Goal: Task Accomplishment & Management: Complete application form

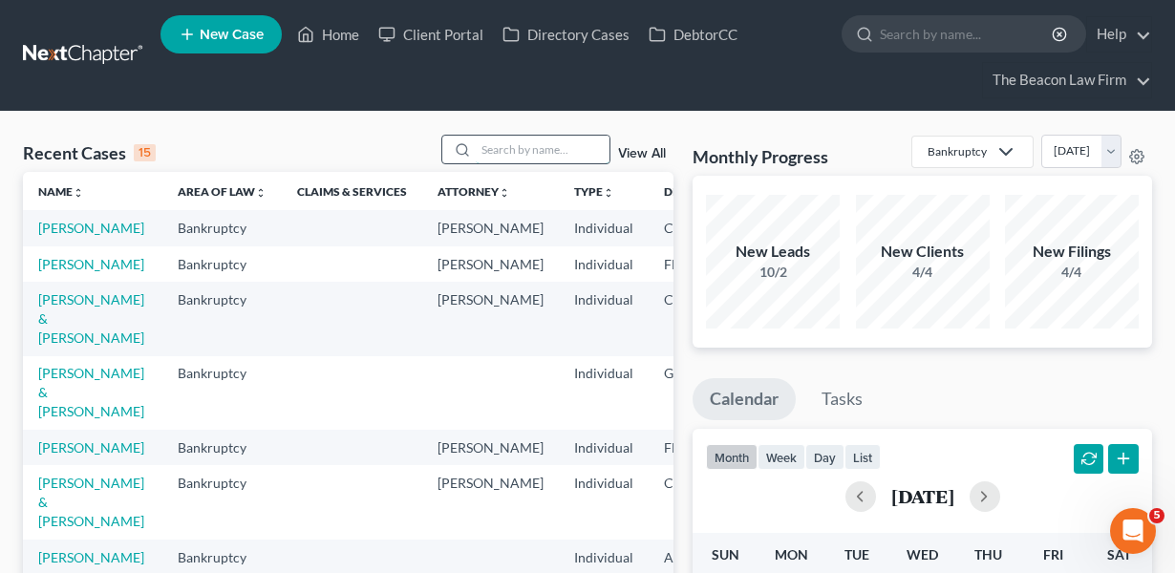
click at [567, 145] on input "search" at bounding box center [543, 150] width 134 height 28
click at [421, 30] on link "Client Portal" at bounding box center [431, 34] width 124 height 34
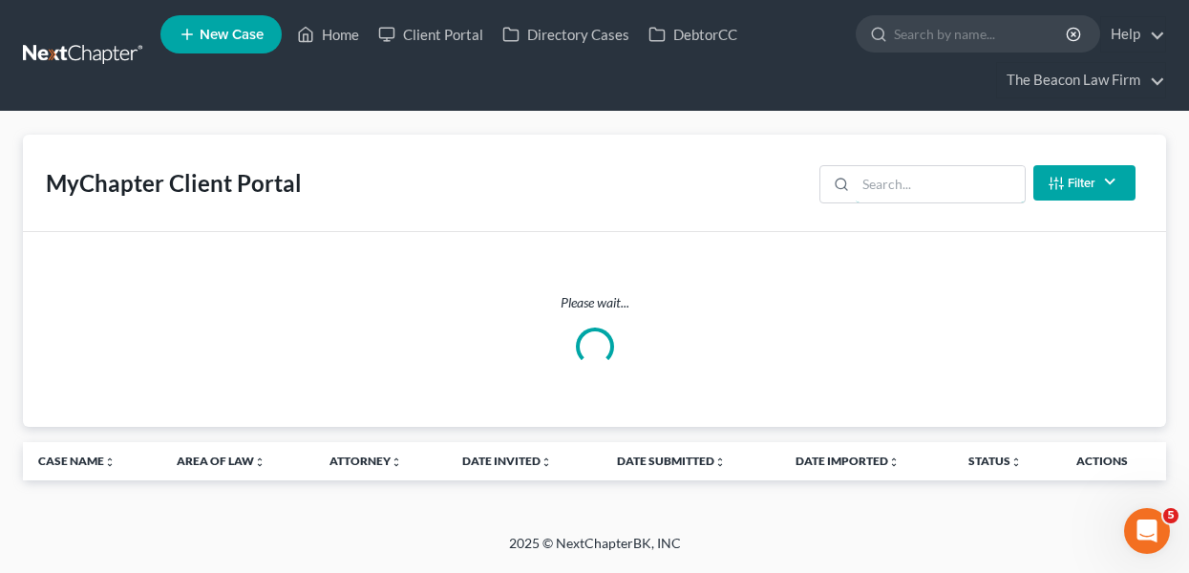
click at [881, 188] on input "search" at bounding box center [940, 184] width 169 height 36
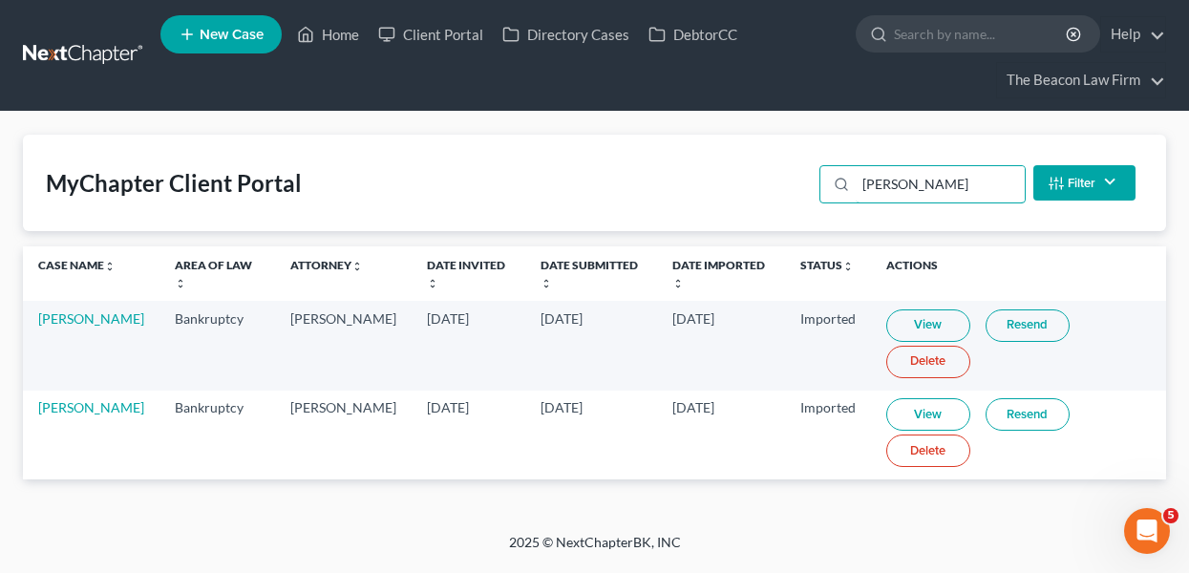
type input "[PERSON_NAME]"
click at [897, 417] on link "View" at bounding box center [928, 414] width 84 height 32
click at [102, 56] on link at bounding box center [84, 55] width 122 height 34
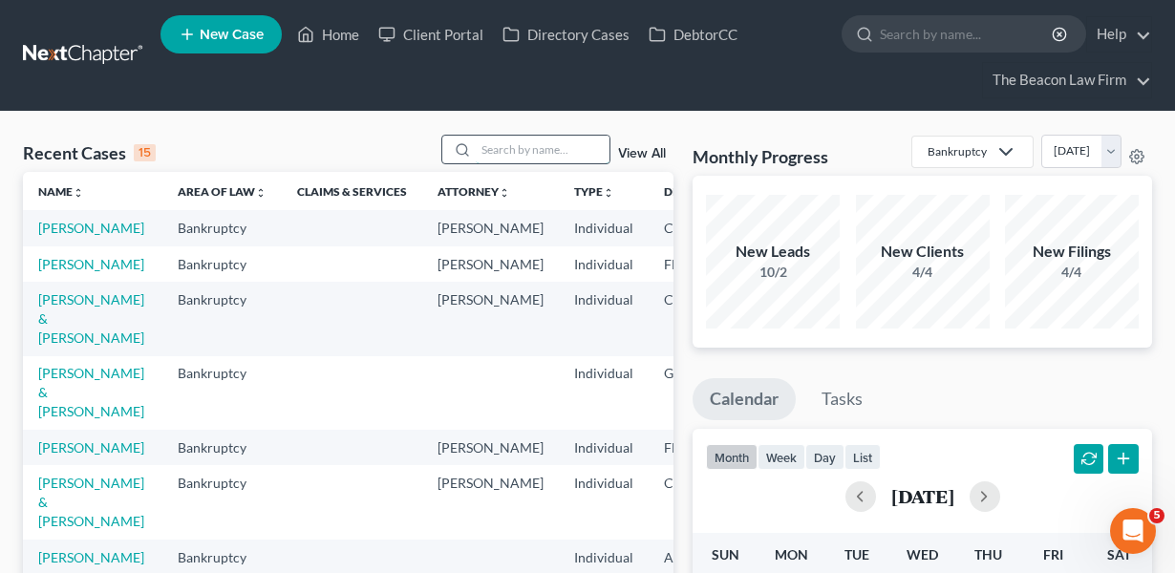
click at [523, 161] on input "search" at bounding box center [543, 150] width 134 height 28
type input "s"
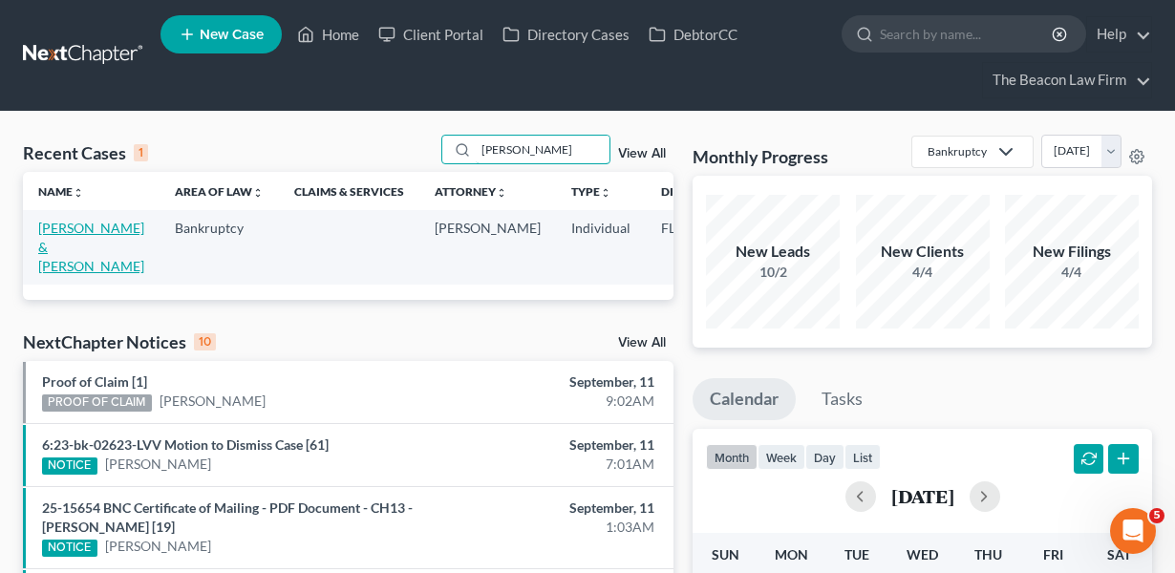
type input "davison"
click at [81, 243] on link "Davison, Kameron & Vincent , Kayla" at bounding box center [91, 247] width 106 height 54
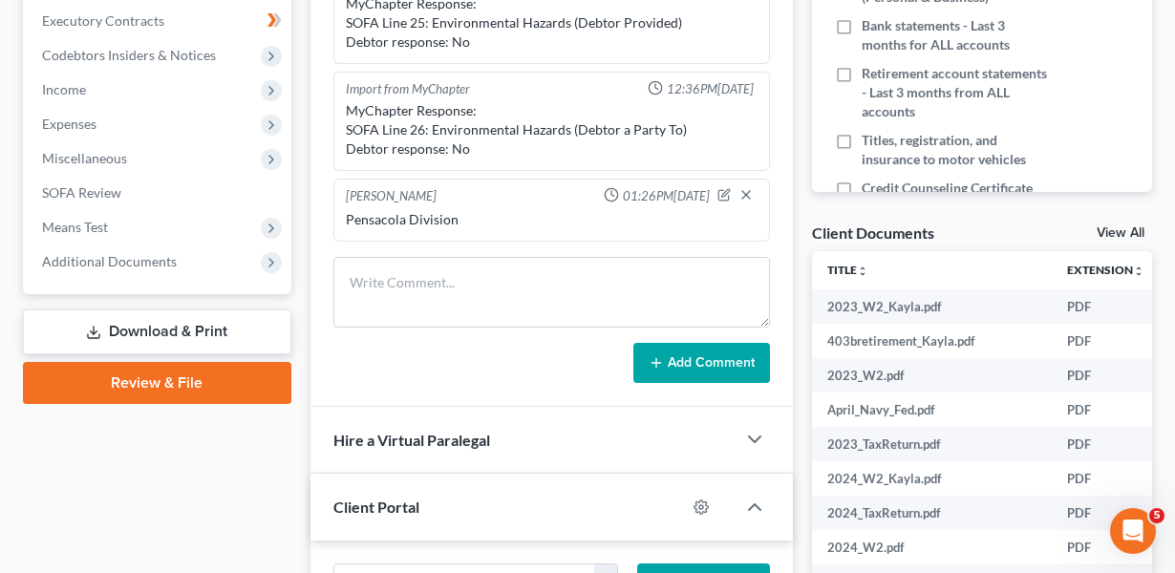
scroll to position [617, 0]
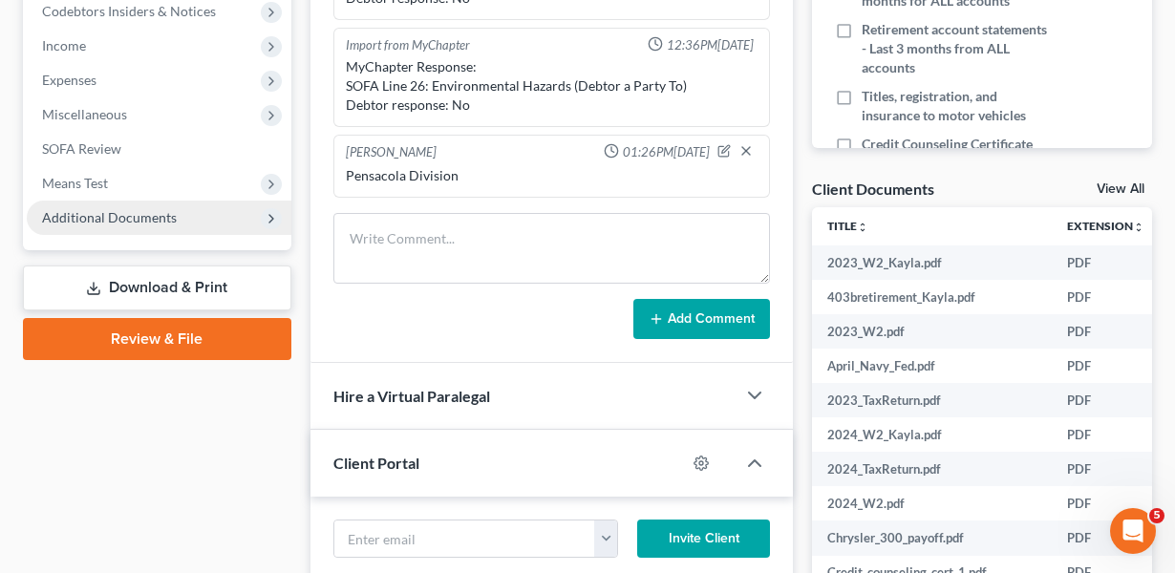
click at [191, 230] on span "Additional Documents" at bounding box center [159, 218] width 265 height 34
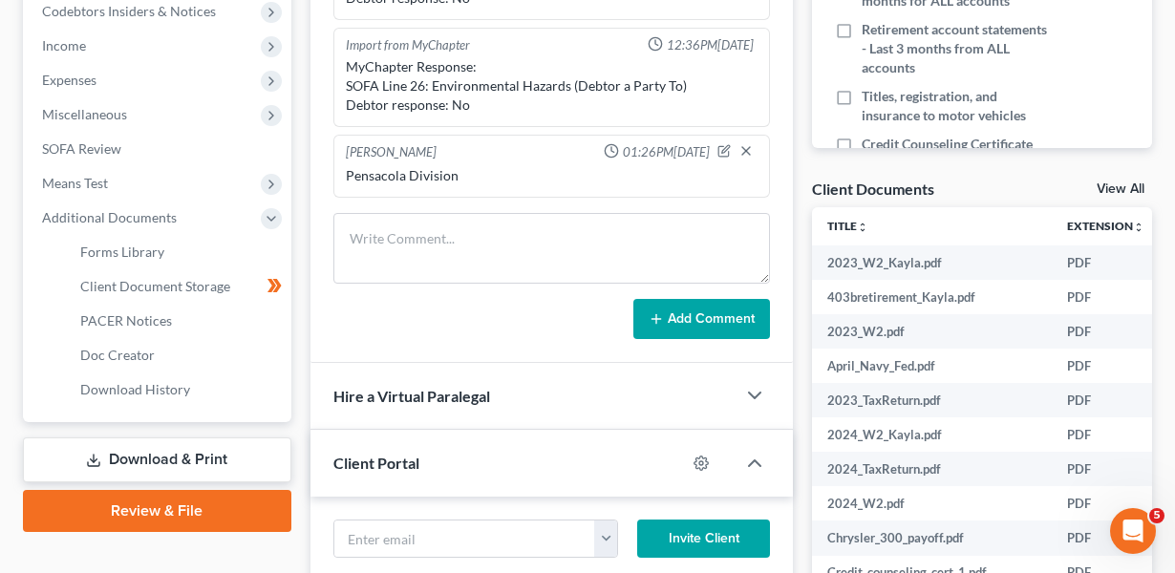
click at [200, 467] on link "Download & Print" at bounding box center [157, 460] width 268 height 45
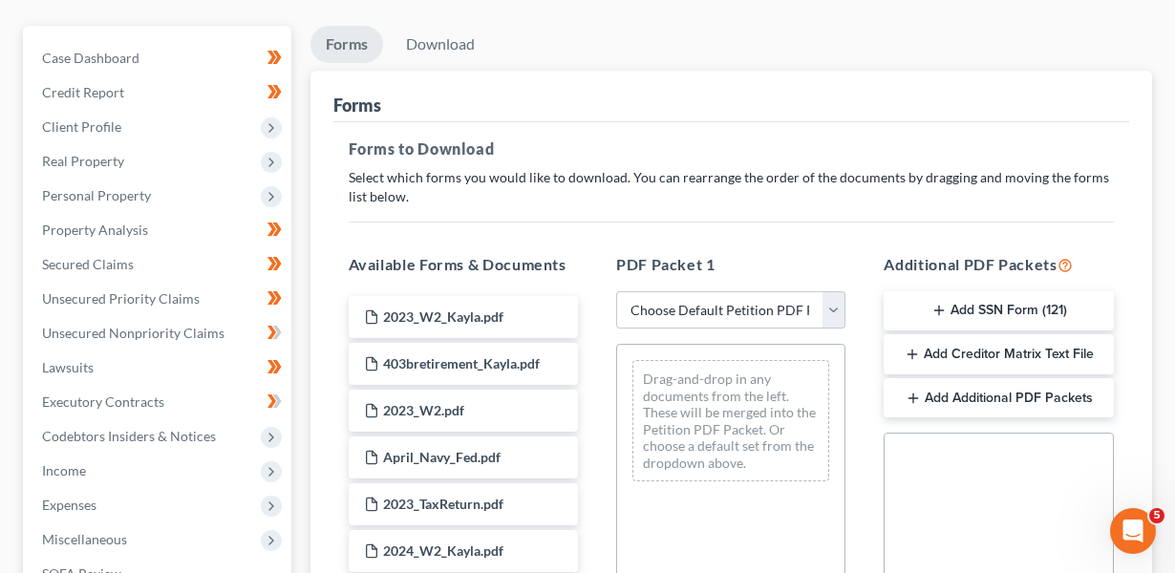
scroll to position [193, 0]
click at [696, 286] on div "PDF Packet 1 Choose Default Petition PDF Packet Complete Bankruptcy Petition (a…" at bounding box center [730, 561] width 267 height 648
click at [696, 292] on select "Choose Default Petition PDF Packet Complete Bankruptcy Petition (all forms and …" at bounding box center [730, 309] width 229 height 38
select select "0"
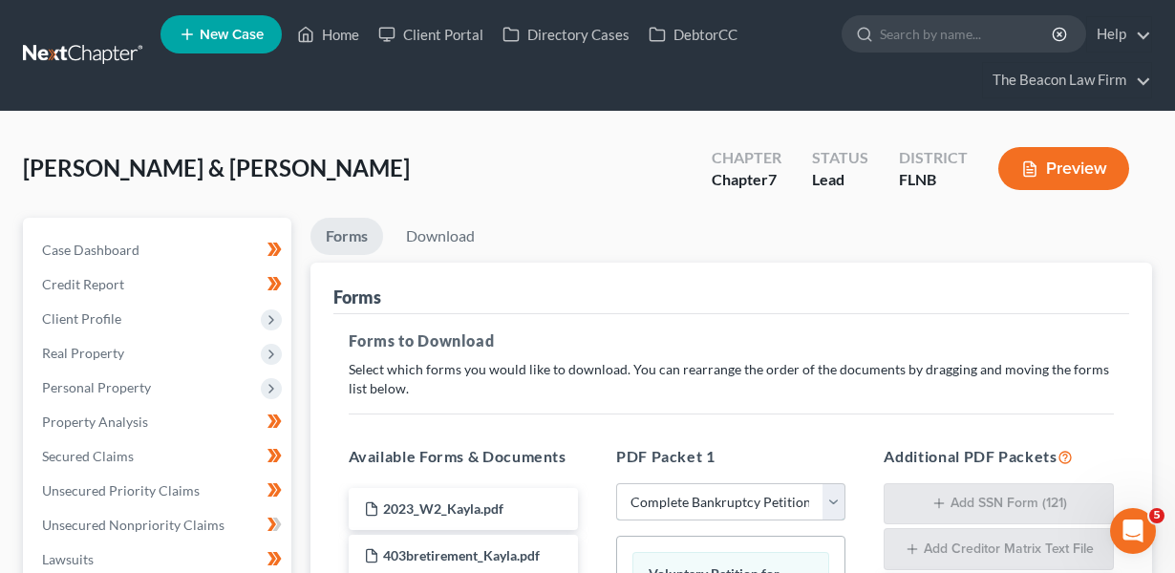
scroll to position [661, 0]
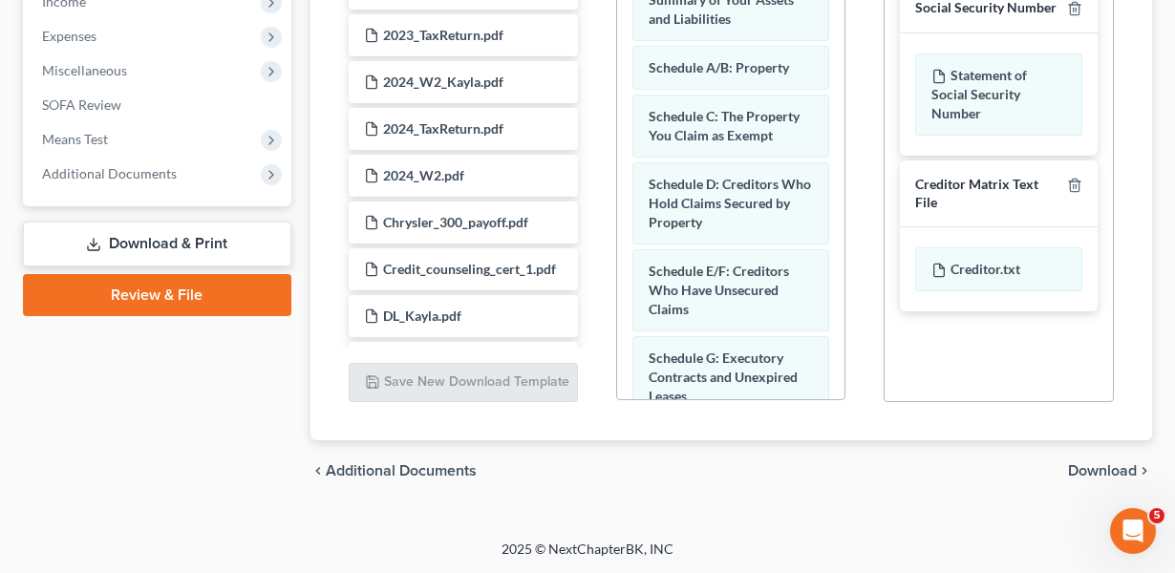
click at [1119, 467] on span "Download" at bounding box center [1102, 470] width 69 height 15
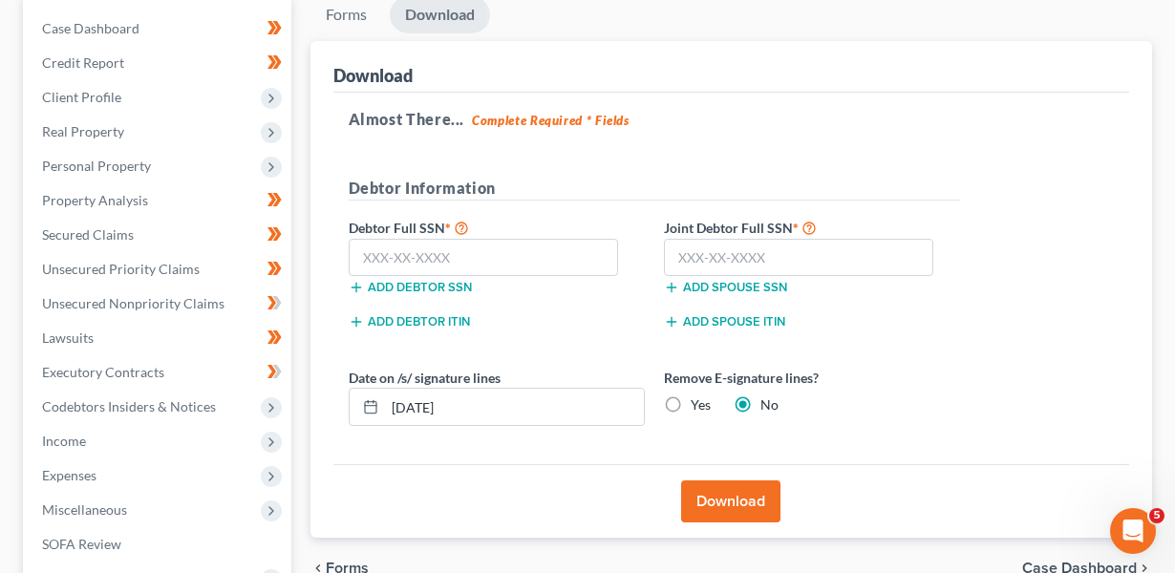
scroll to position [223, 0]
click at [128, 262] on span "Unsecured Priority Claims" at bounding box center [121, 268] width 158 height 16
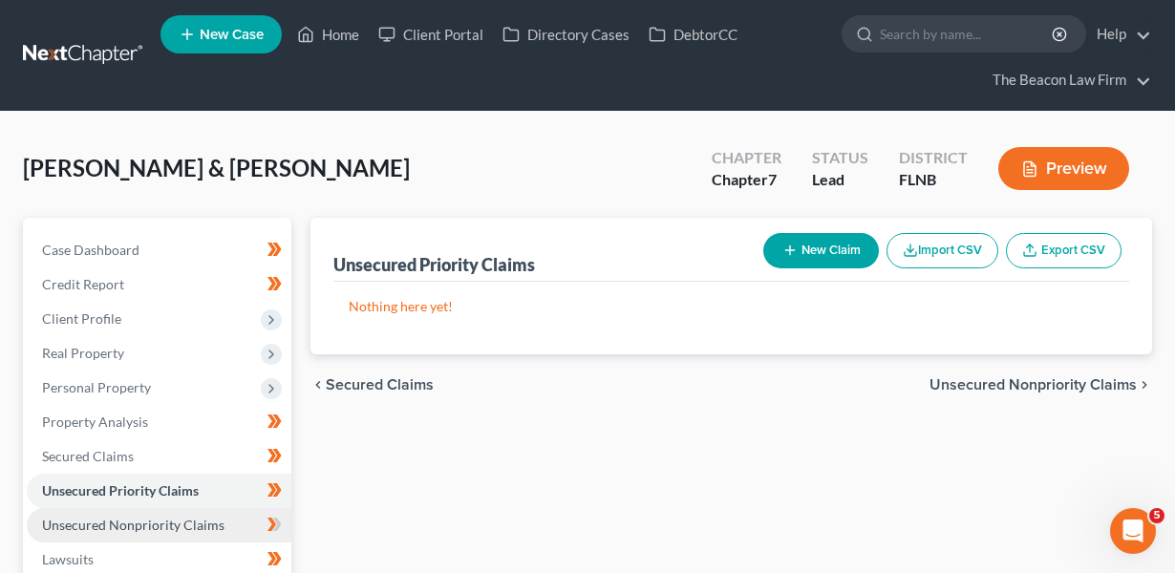
click at [174, 524] on span "Unsecured Nonpriority Claims" at bounding box center [133, 525] width 182 height 16
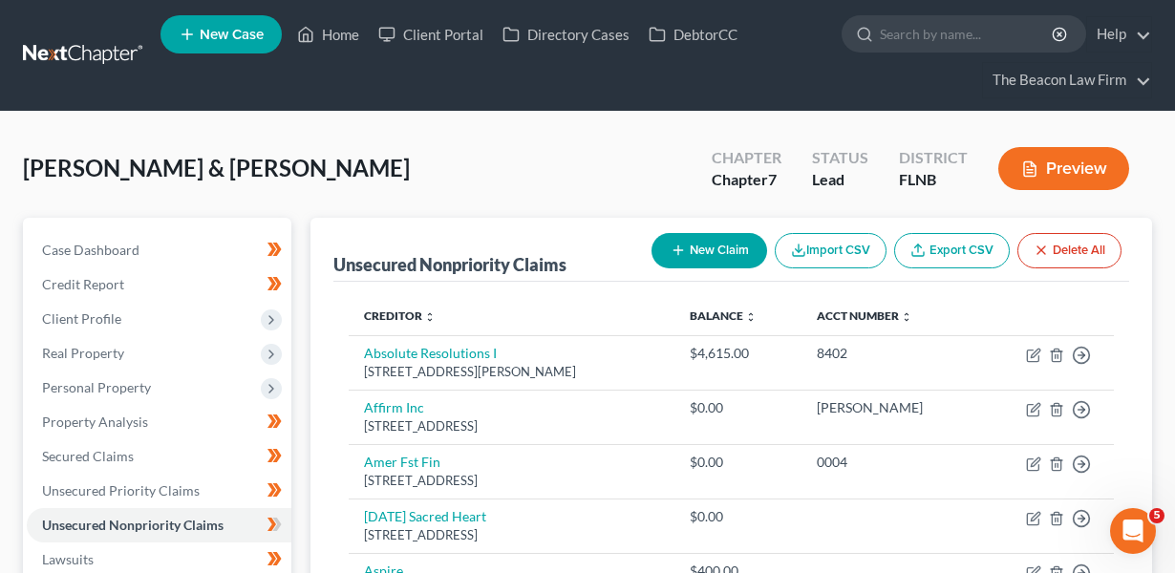
click at [701, 263] on button "New Claim" at bounding box center [709, 250] width 116 height 35
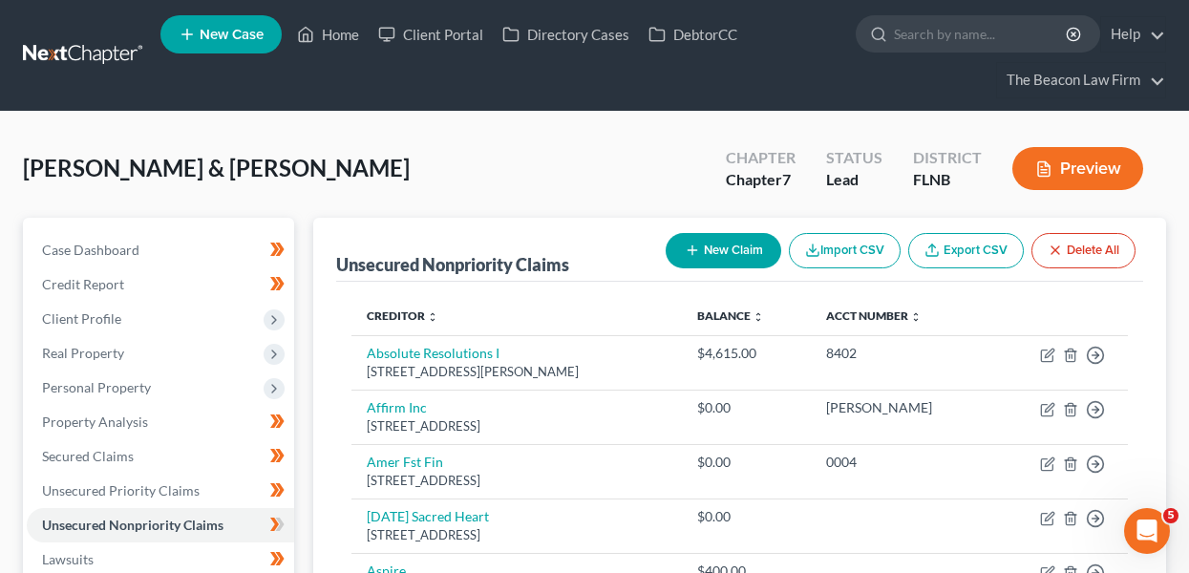
select select "2"
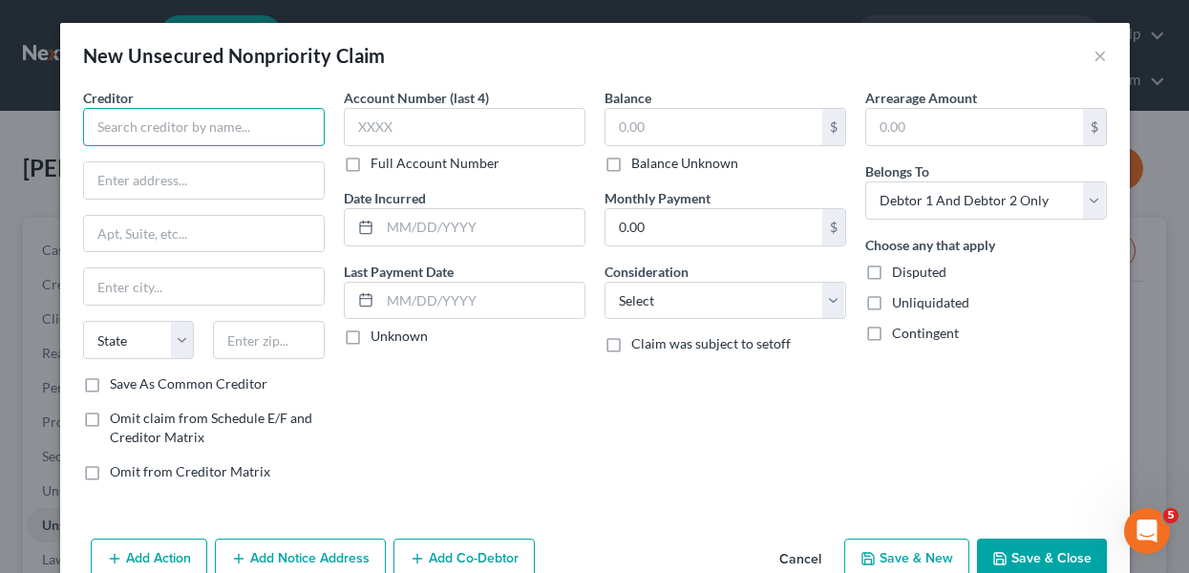
click at [262, 131] on input "text" at bounding box center [204, 127] width 242 height 38
paste input "Acima"
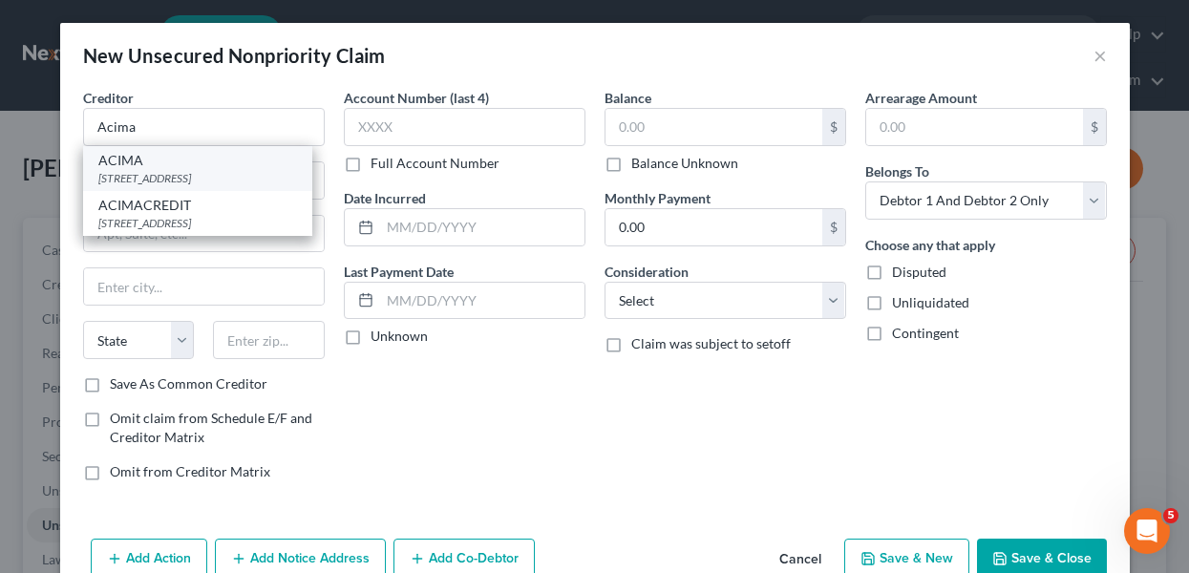
click at [262, 186] on div "9815 S Monroe St 4th Floor, Sandy, UT 84070" at bounding box center [197, 178] width 199 height 16
type input "ACIMA"
type input "9815 S Monroe St"
type input "4th Floor"
type input "Sandy"
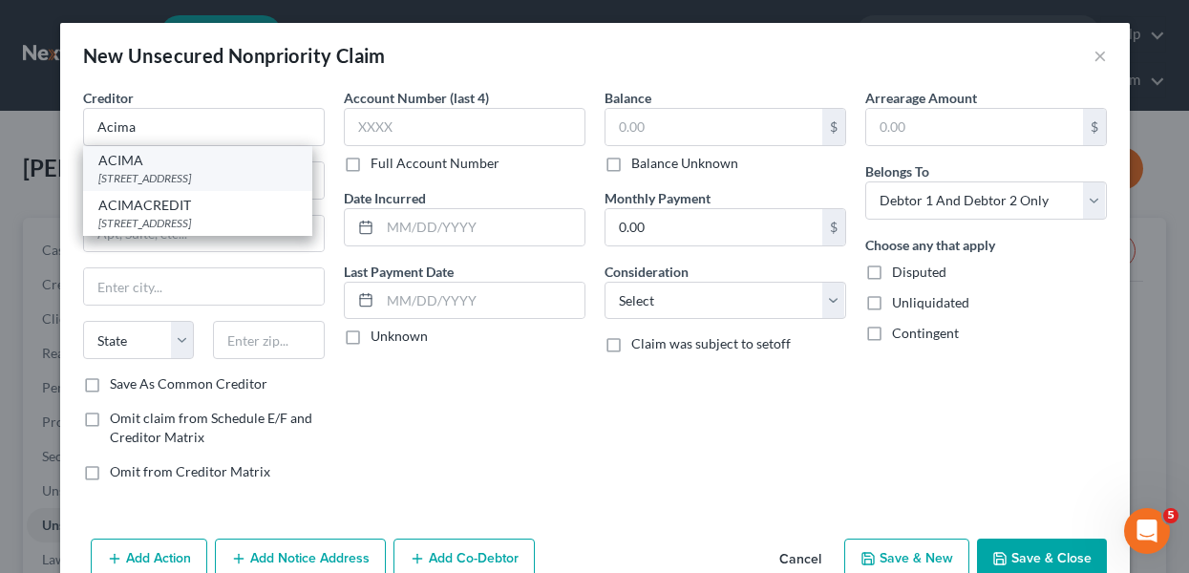
select select "46"
type input "84070"
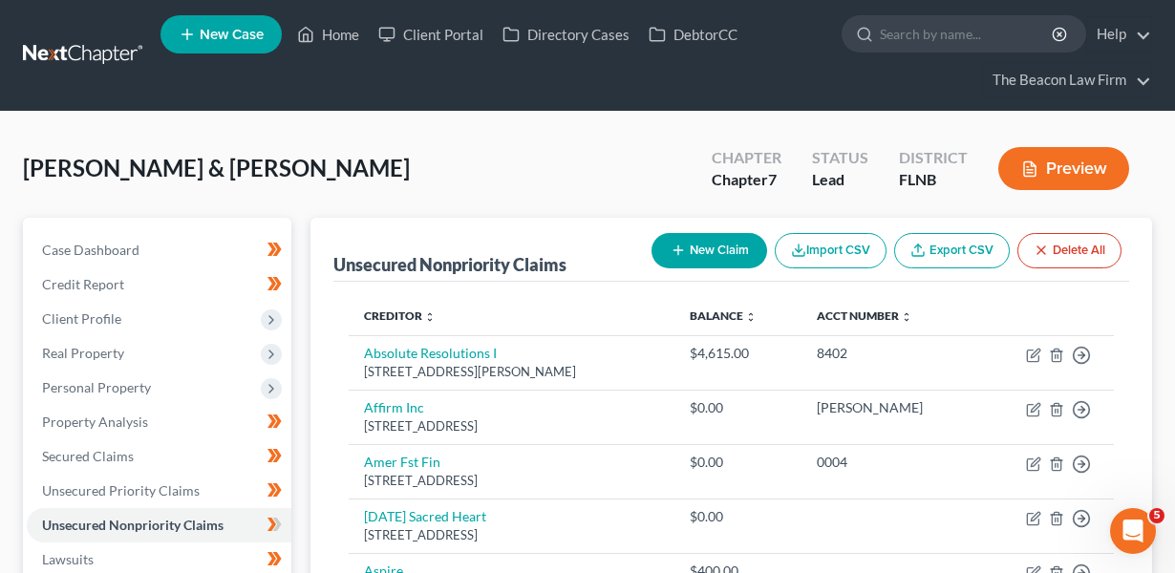
click at [678, 257] on button "New Claim" at bounding box center [709, 250] width 116 height 35
select select "2"
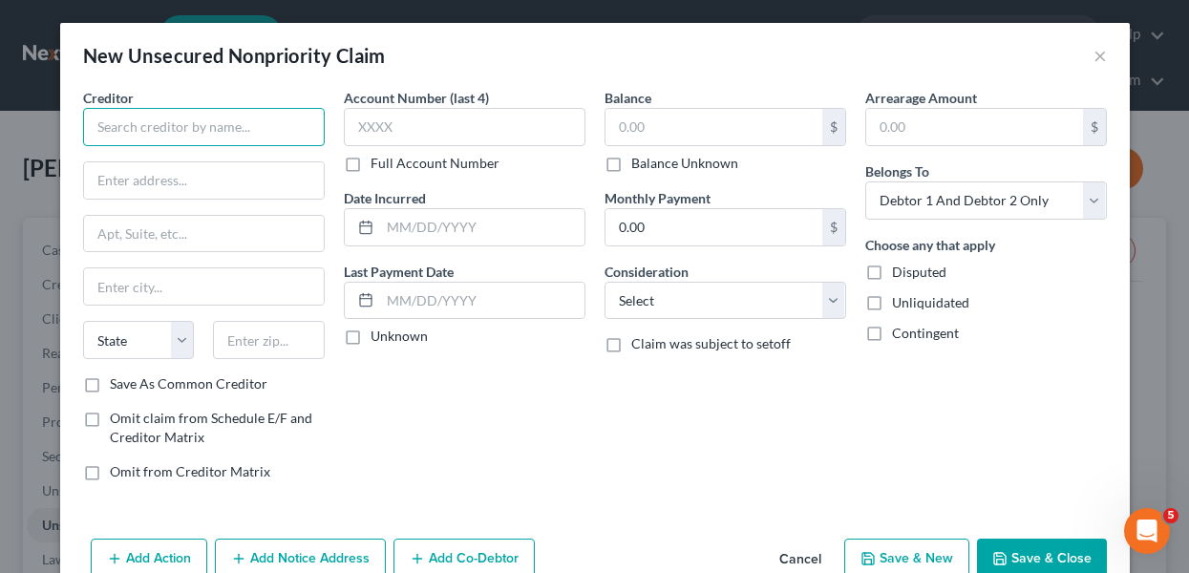
click at [255, 125] on input "text" at bounding box center [204, 127] width 242 height 38
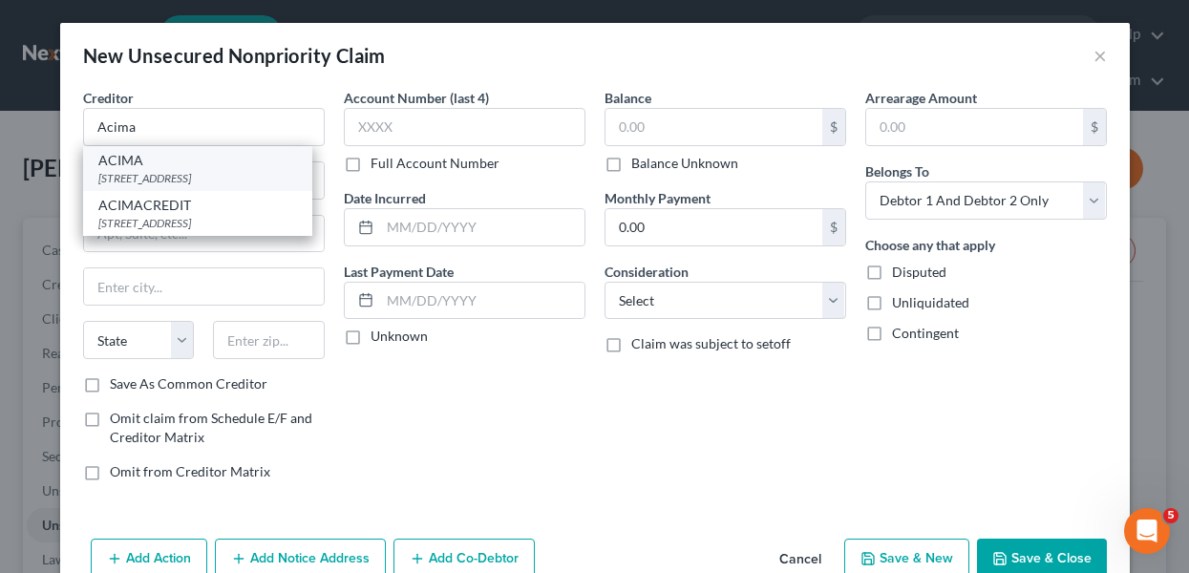
click at [256, 181] on div "9815 S Monroe St 4th Floor, Sandy, UT 84070" at bounding box center [197, 178] width 199 height 16
type input "ACIMA"
type input "9815 S Monroe St"
type input "4th Floor"
type input "Sandy"
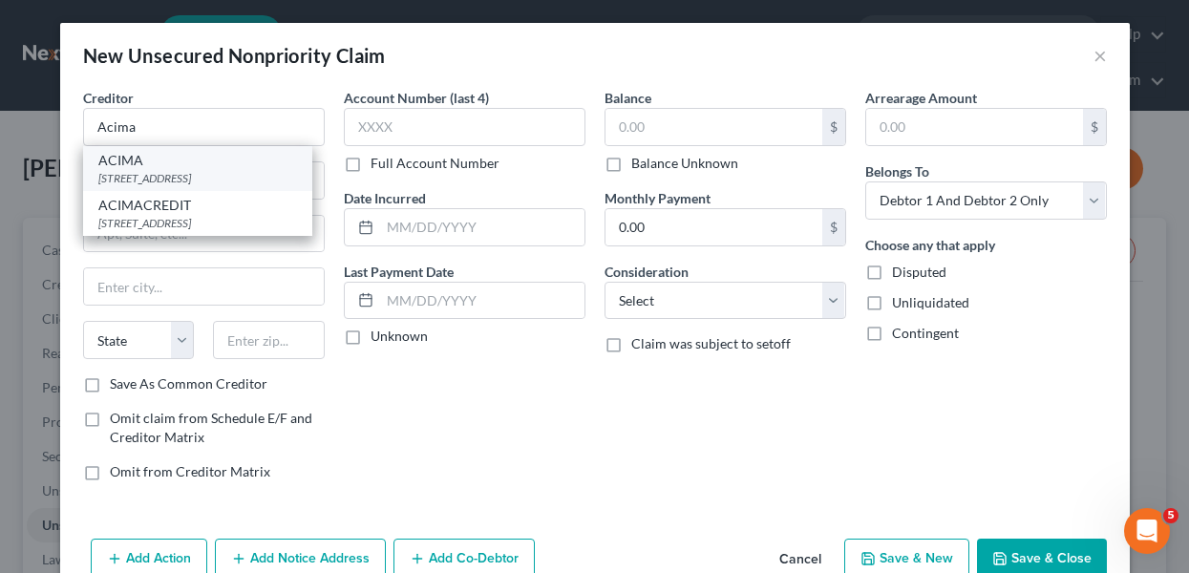
select select "46"
type input "84070"
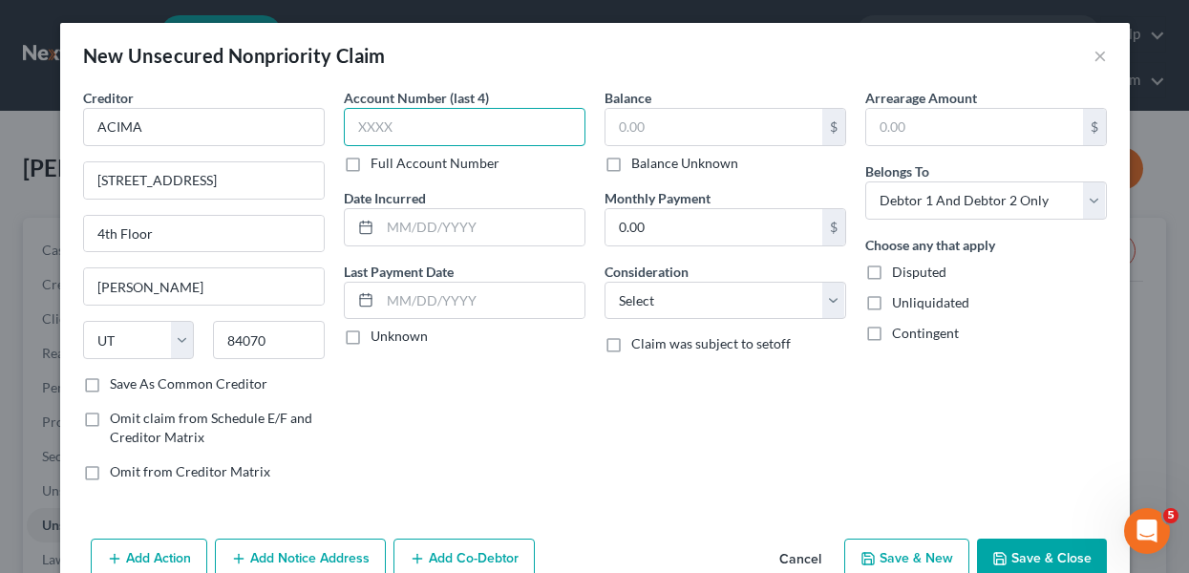
click at [404, 125] on input "text" at bounding box center [465, 127] width 242 height 38
type input "3069"
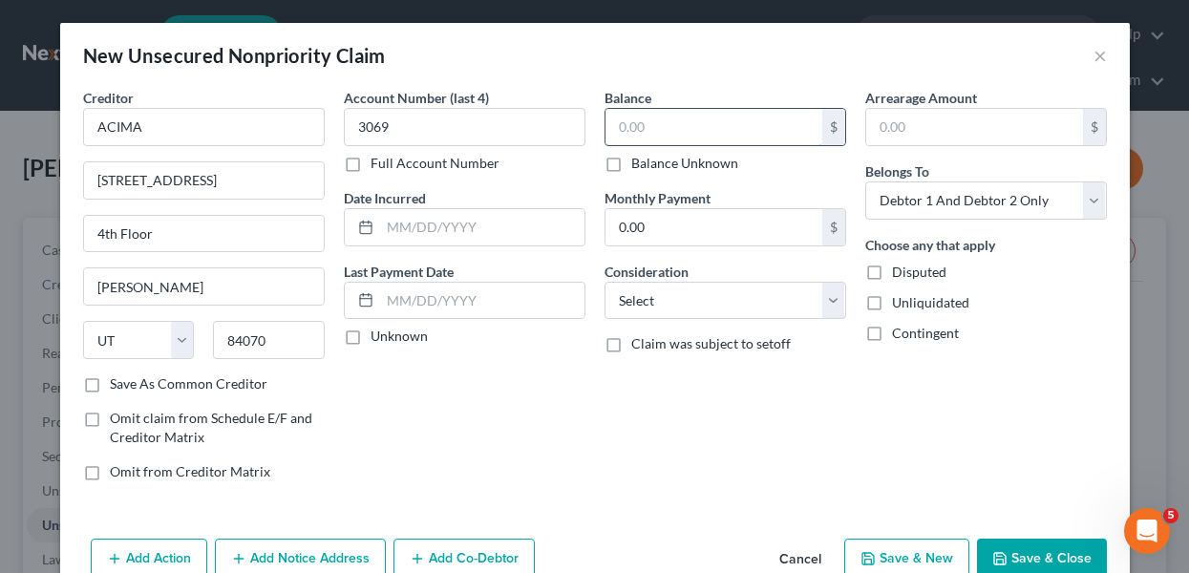
click at [641, 126] on input "text" at bounding box center [714, 127] width 217 height 36
type input "1,692"
click at [1069, 210] on select "Select Debtor 1 Only Debtor 2 Only Debtor 1 And Debtor 2 Only At Least One Of T…" at bounding box center [986, 200] width 242 height 38
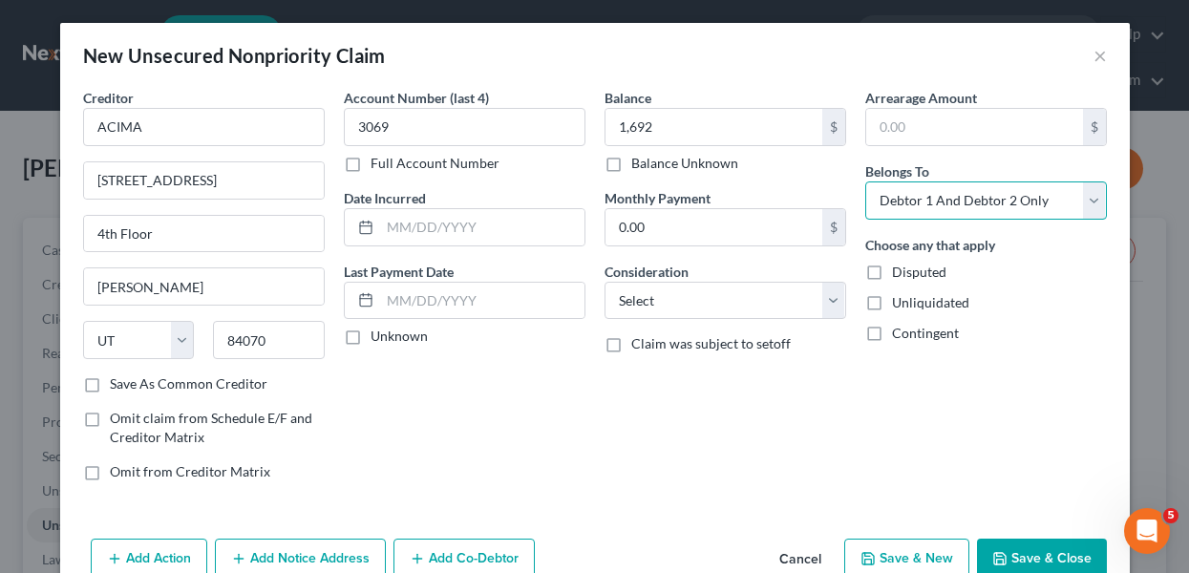
select select "0"
click at [1033, 542] on button "Save & Close" at bounding box center [1042, 559] width 130 height 40
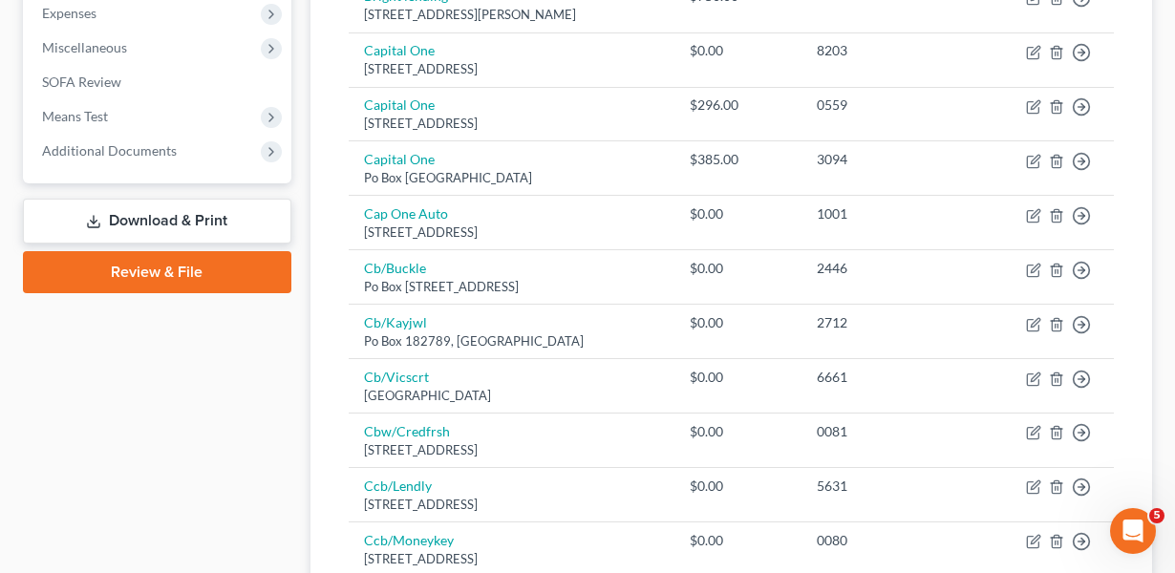
scroll to position [659, 0]
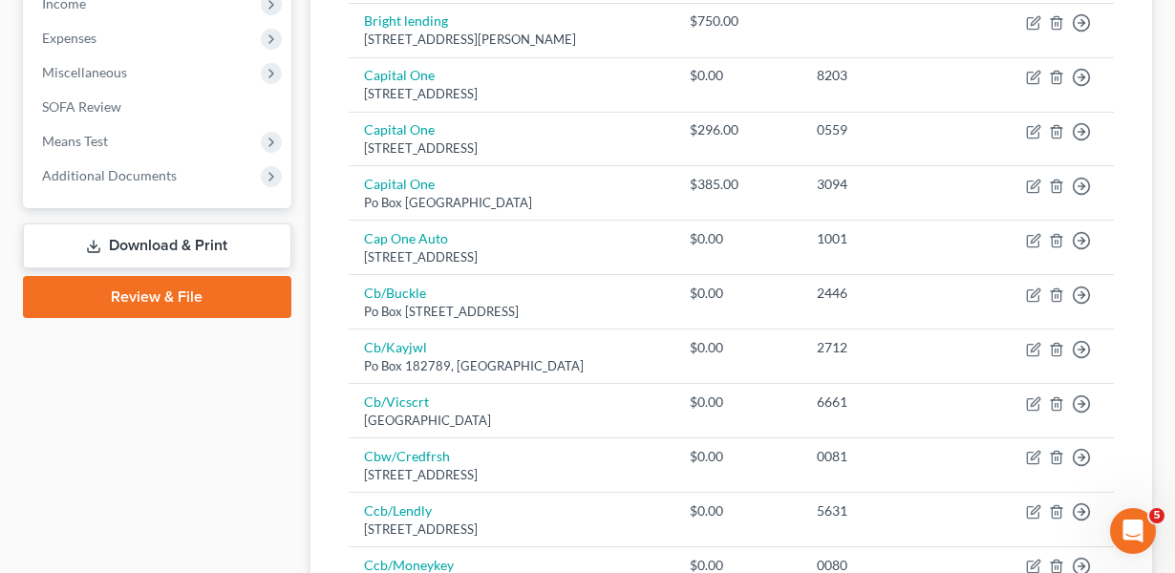
click at [227, 257] on link "Download & Print" at bounding box center [157, 246] width 268 height 45
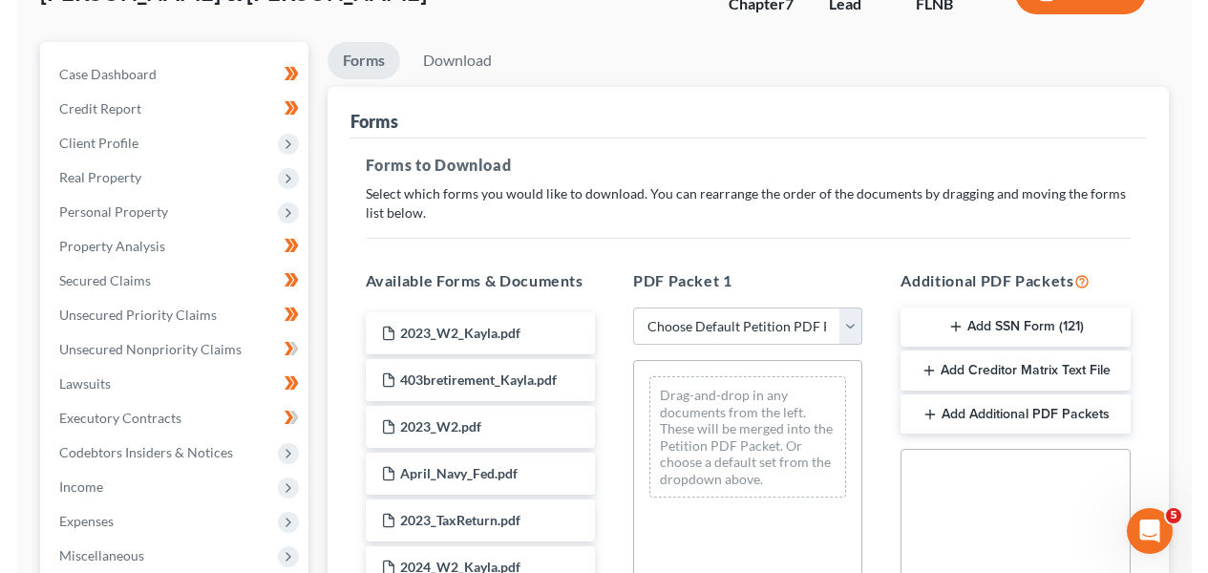
scroll to position [178, 0]
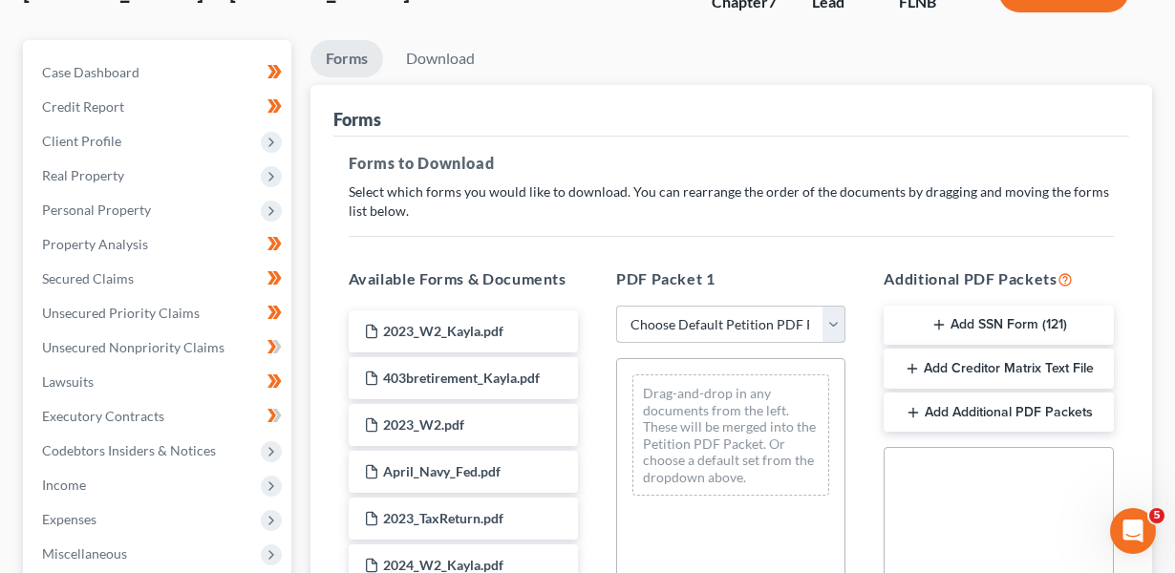
click at [776, 322] on select "Choose Default Petition PDF Packet Complete Bankruptcy Petition (all forms and …" at bounding box center [730, 325] width 229 height 38
select select "0"
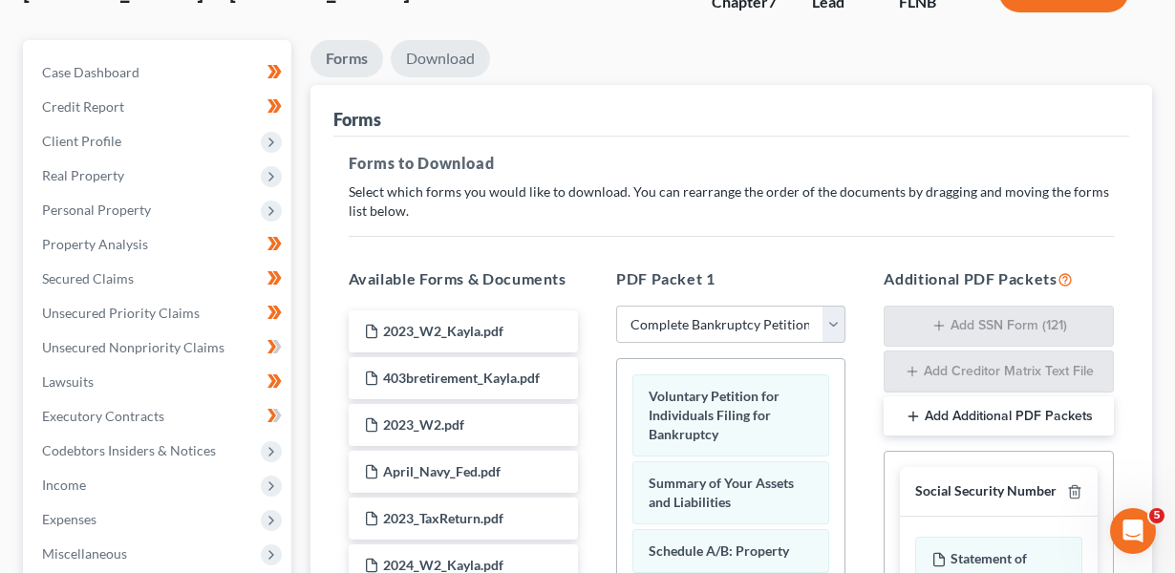
click at [414, 61] on link "Download" at bounding box center [440, 58] width 99 height 37
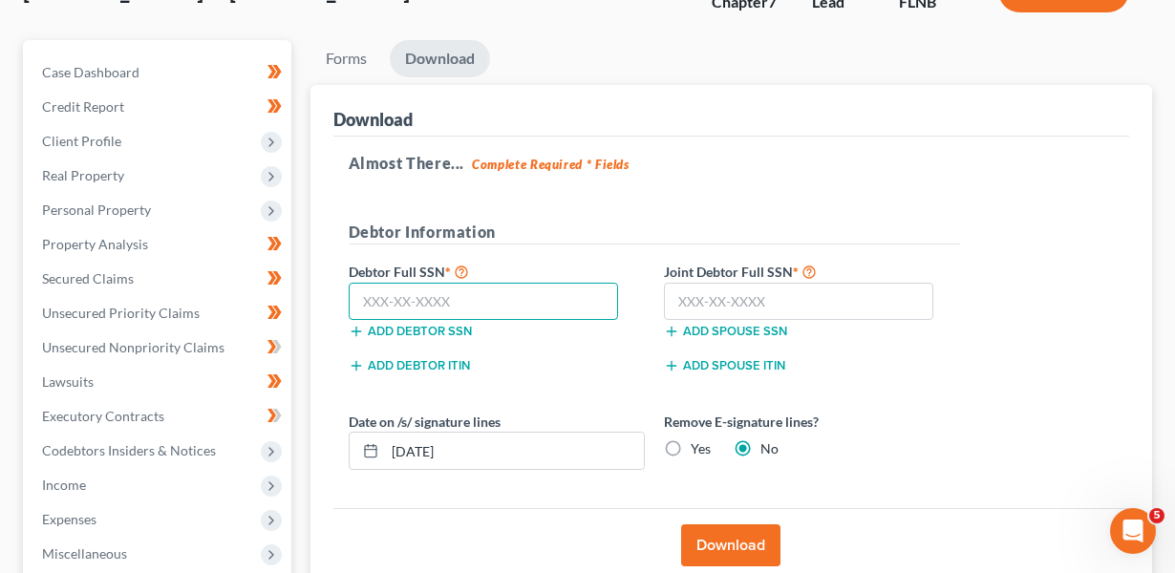
click at [492, 300] on input "text" at bounding box center [484, 302] width 270 height 38
type input "589-73-5257"
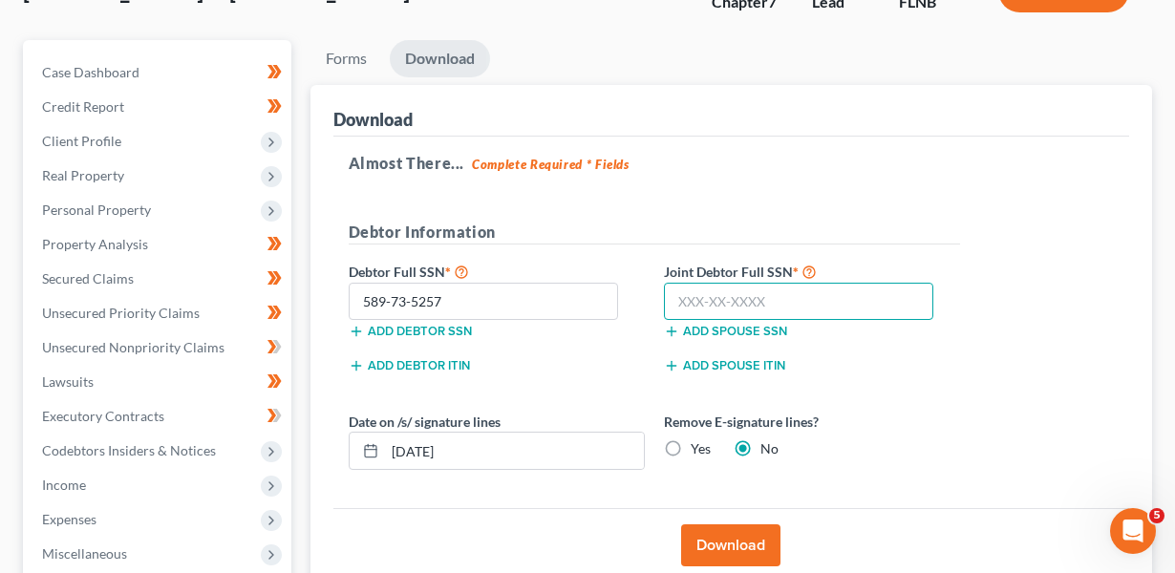
click at [764, 310] on input "text" at bounding box center [799, 302] width 270 height 38
type input "590-63-1486"
click at [730, 544] on button "Download" at bounding box center [730, 545] width 99 height 42
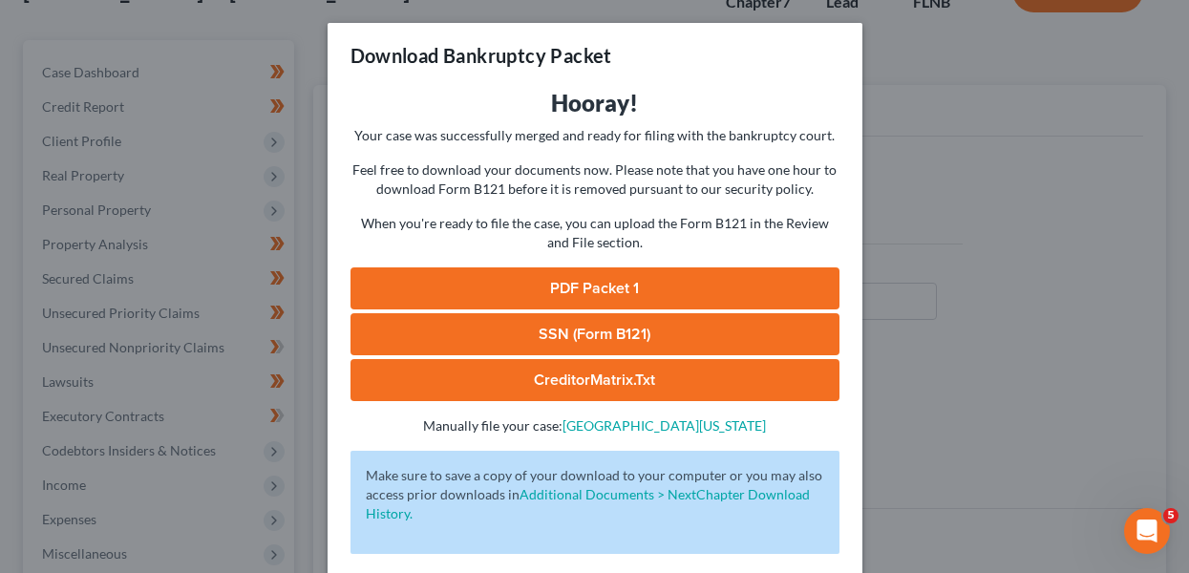
click at [672, 298] on link "PDF Packet 1" at bounding box center [595, 288] width 489 height 42
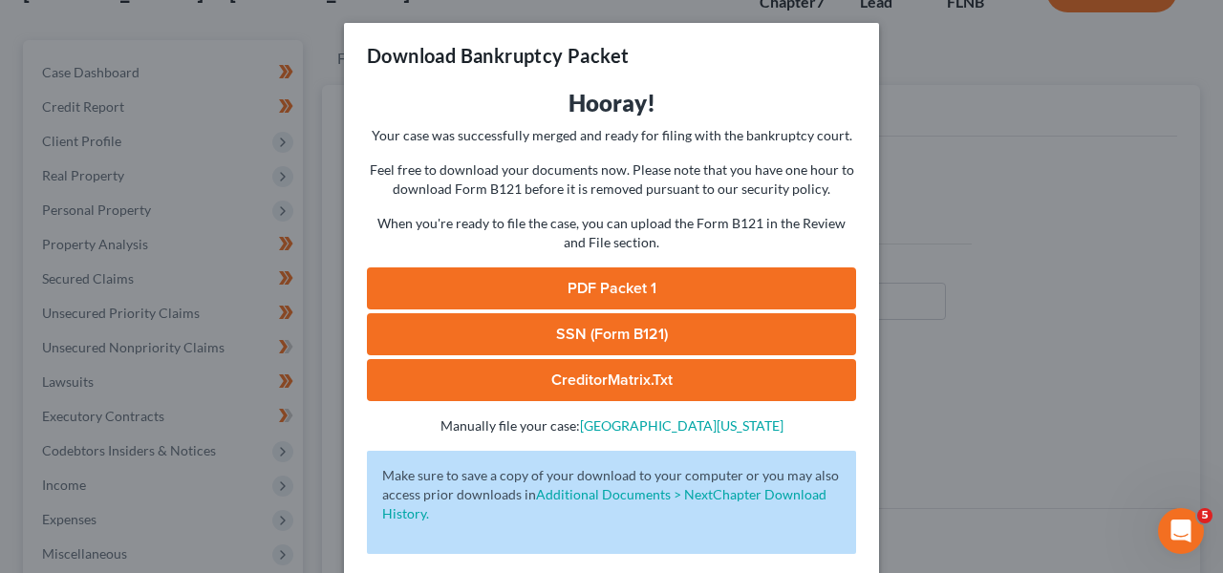
click at [928, 113] on div "Download Bankruptcy Packet Hooray! Your case was successfully merged and ready …" at bounding box center [611, 286] width 1223 height 573
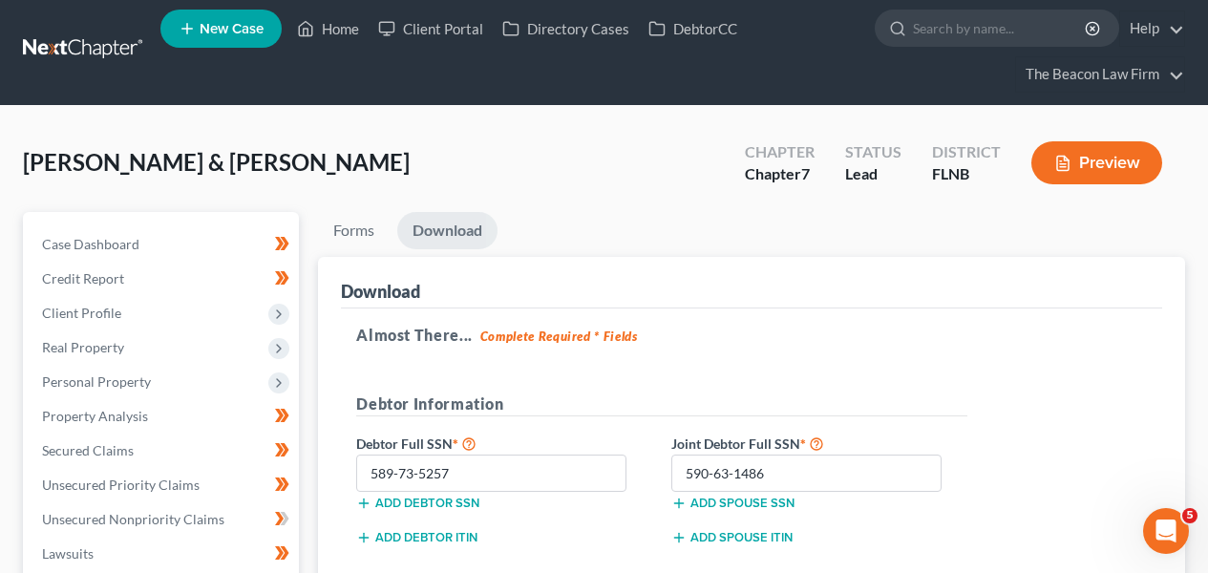
scroll to position [0, 0]
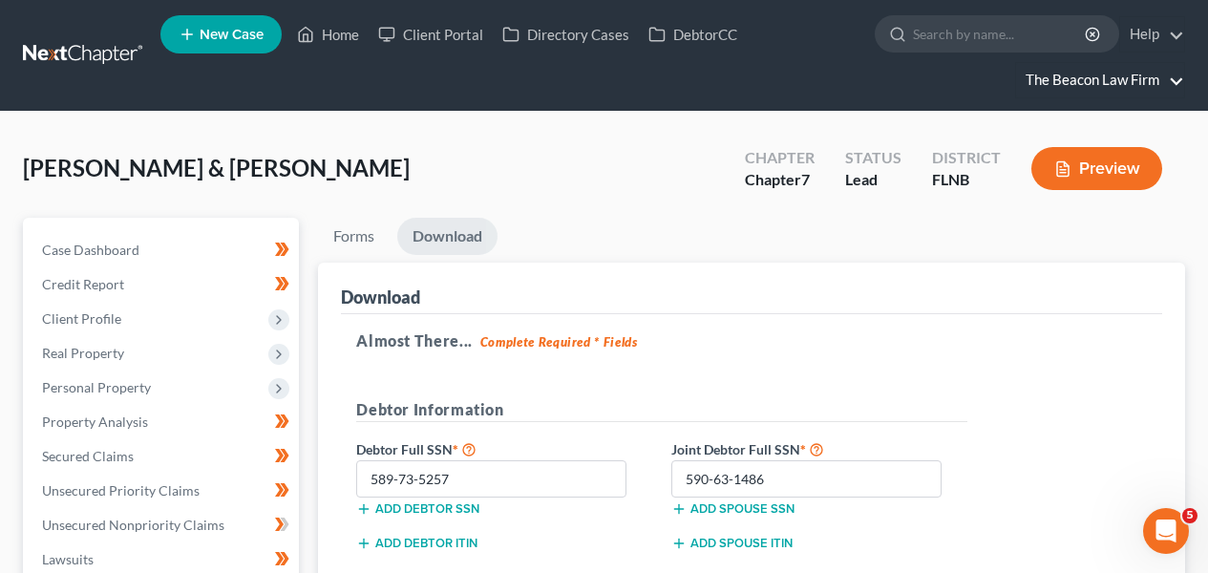
click at [1080, 94] on link "The Beacon Law Firm" at bounding box center [1100, 80] width 168 height 34
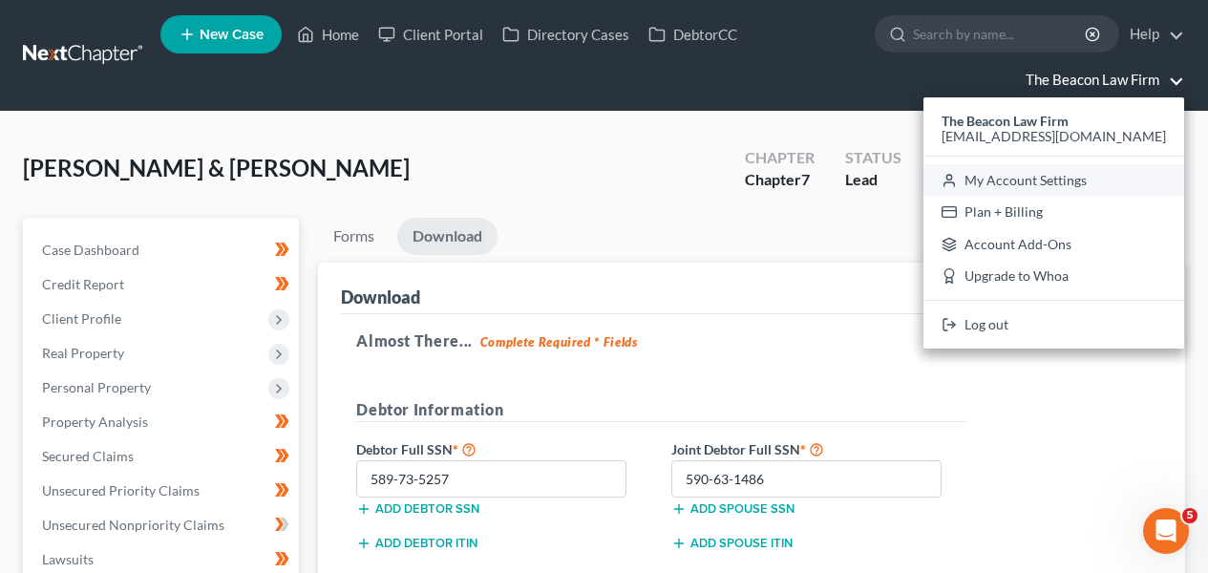
click at [1082, 187] on link "My Account Settings" at bounding box center [1054, 180] width 261 height 32
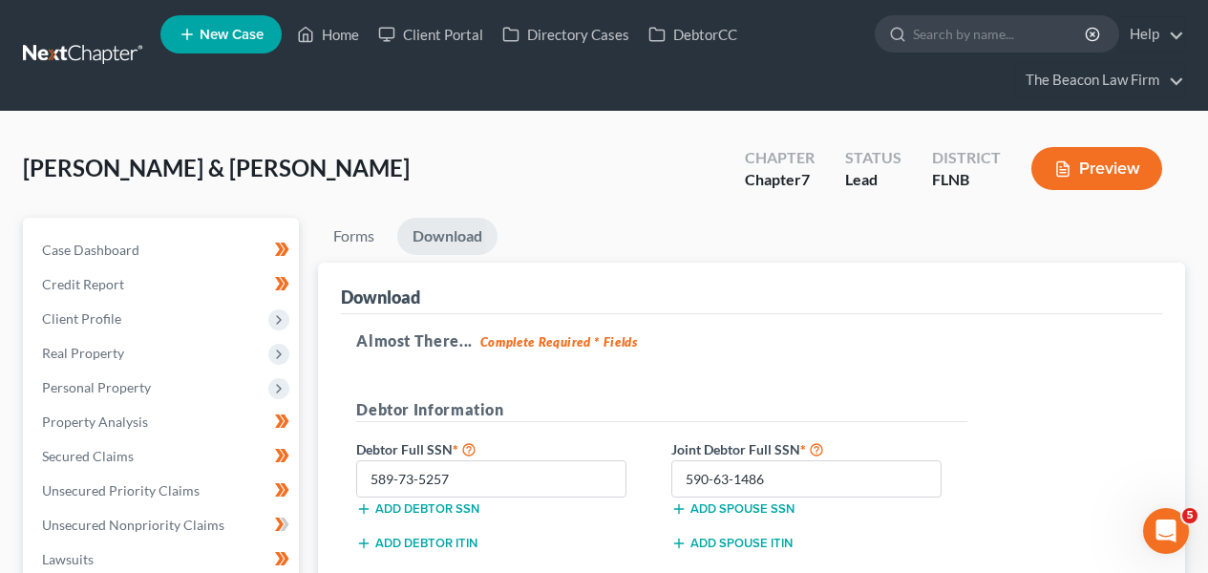
select select "24"
select select "9"
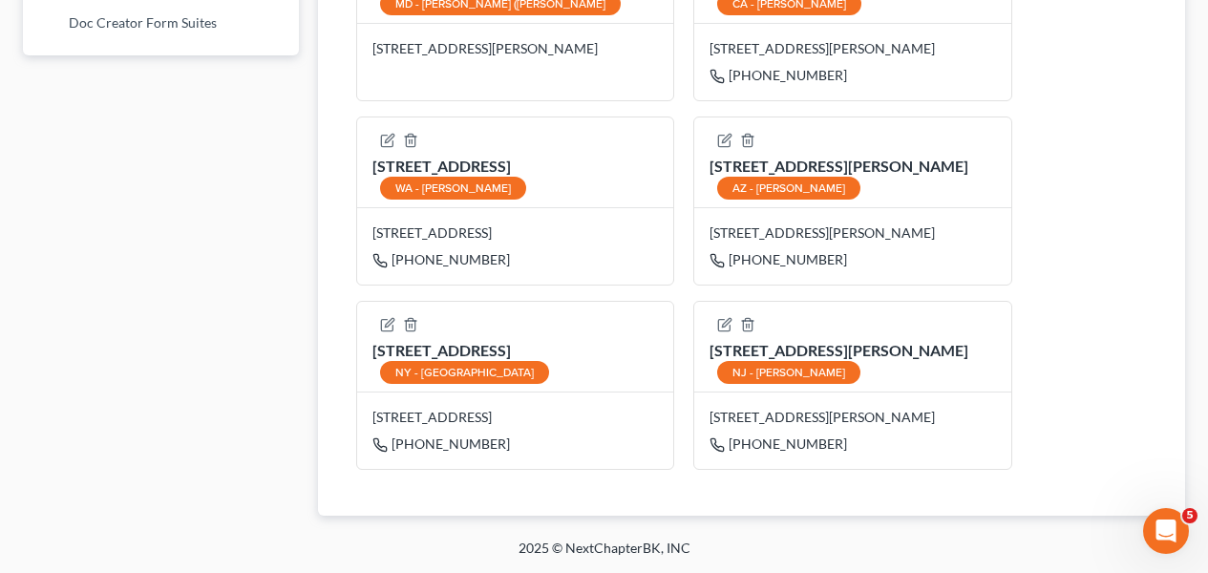
scroll to position [1477, 0]
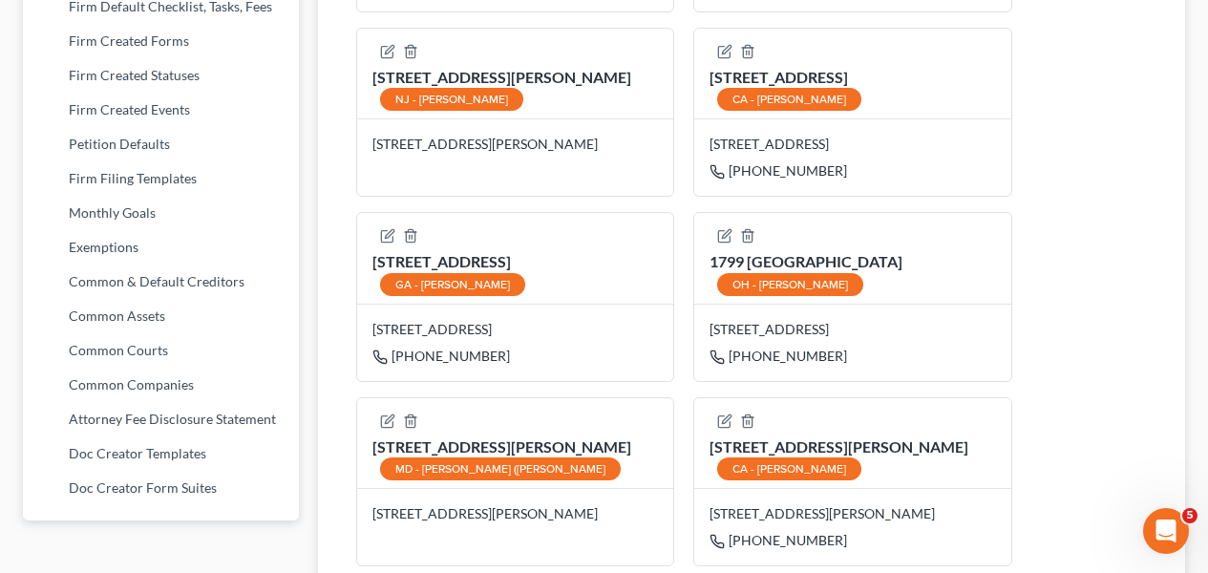
scroll to position [923, 0]
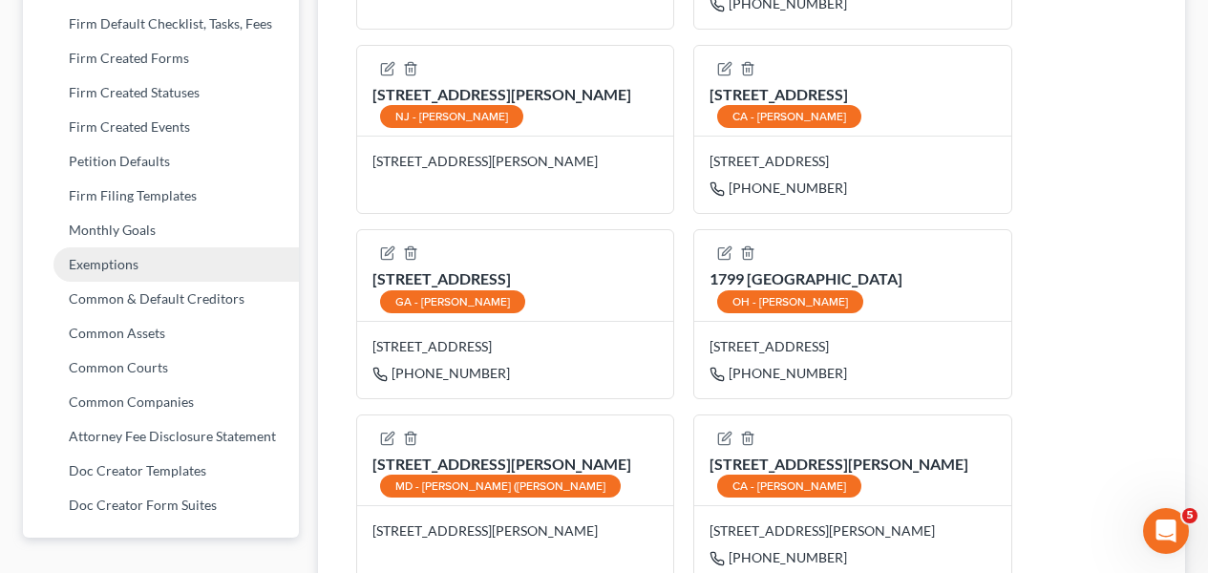
click at [166, 267] on link "Exemptions" at bounding box center [161, 264] width 276 height 34
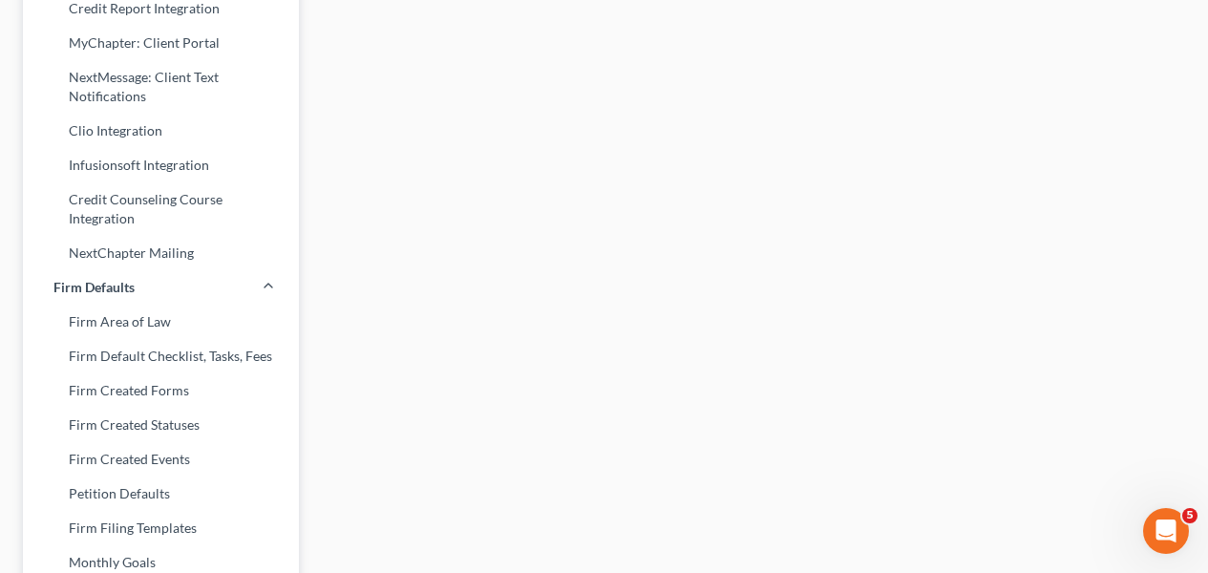
select select "0"
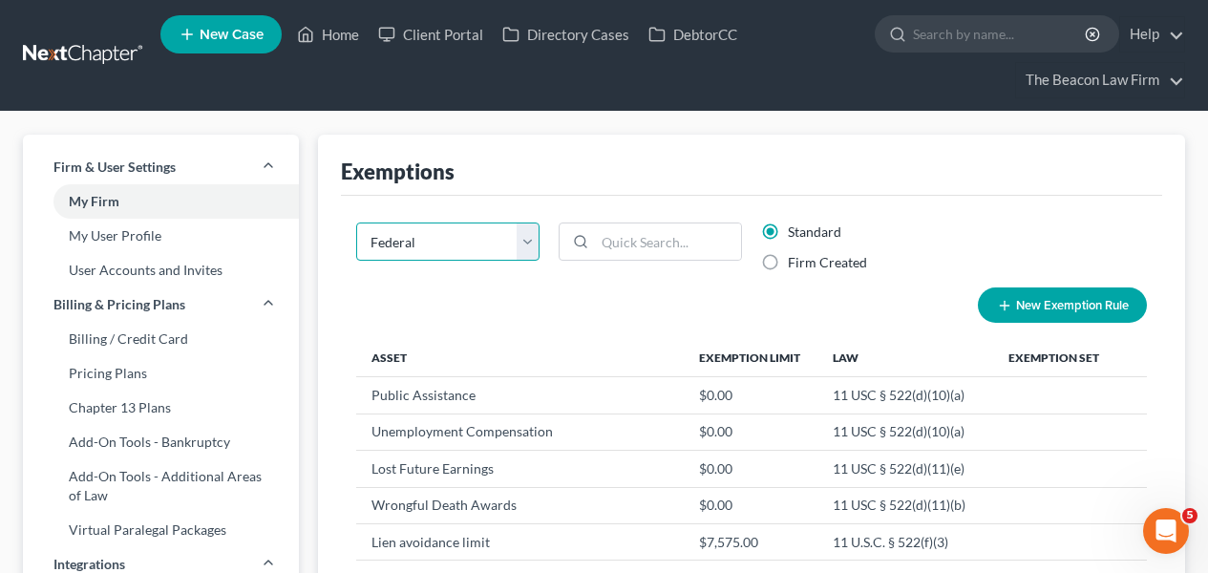
click at [504, 252] on select "State Federal AL AK AR AZ CA CO CT DE DC FL GA GU HI ID IL IN IA KS KY LA ME MD…" at bounding box center [447, 242] width 183 height 38
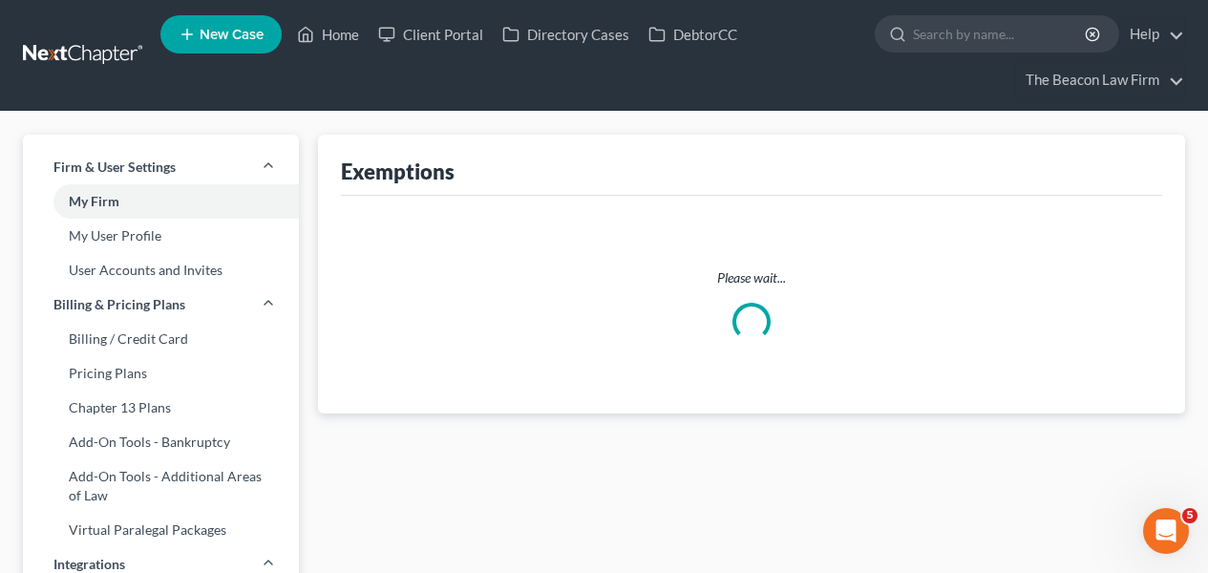
select select "40"
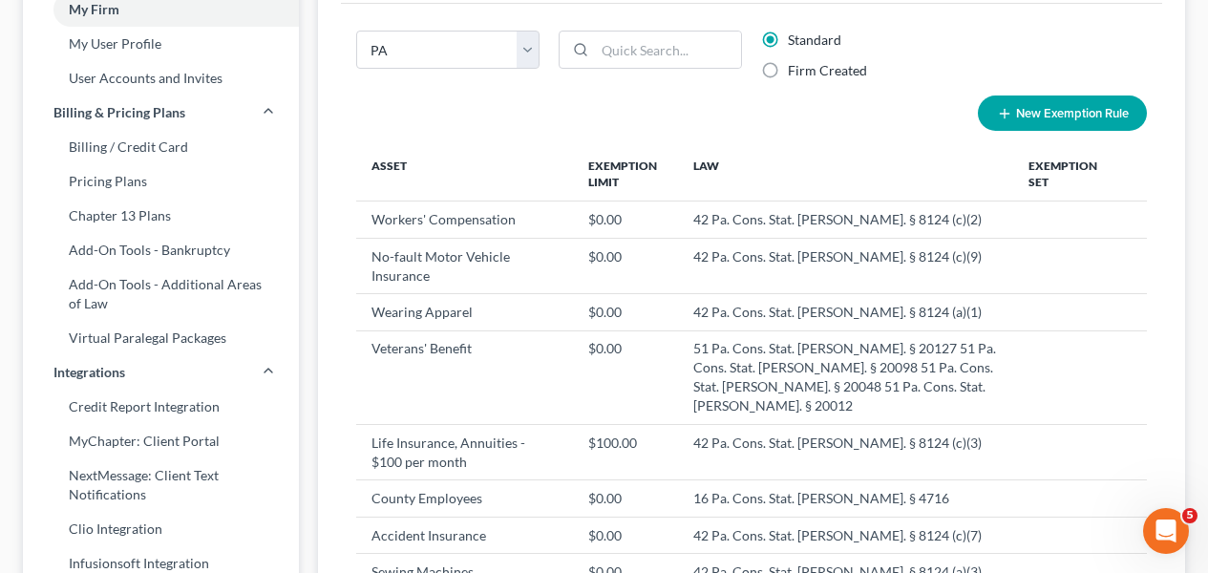
scroll to position [183, 0]
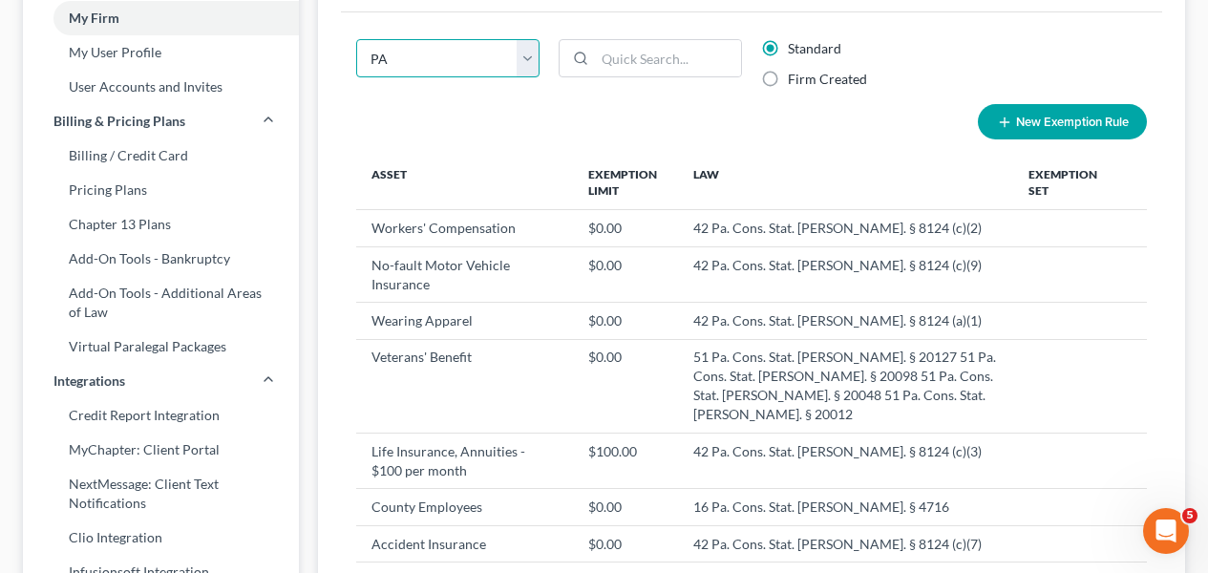
click at [483, 39] on select "State Federal AL AK AR AZ CA CO CT DE DC FL GA GU HI ID IL IN IA KS KY LA ME MD…" at bounding box center [447, 58] width 183 height 38
select select "0"
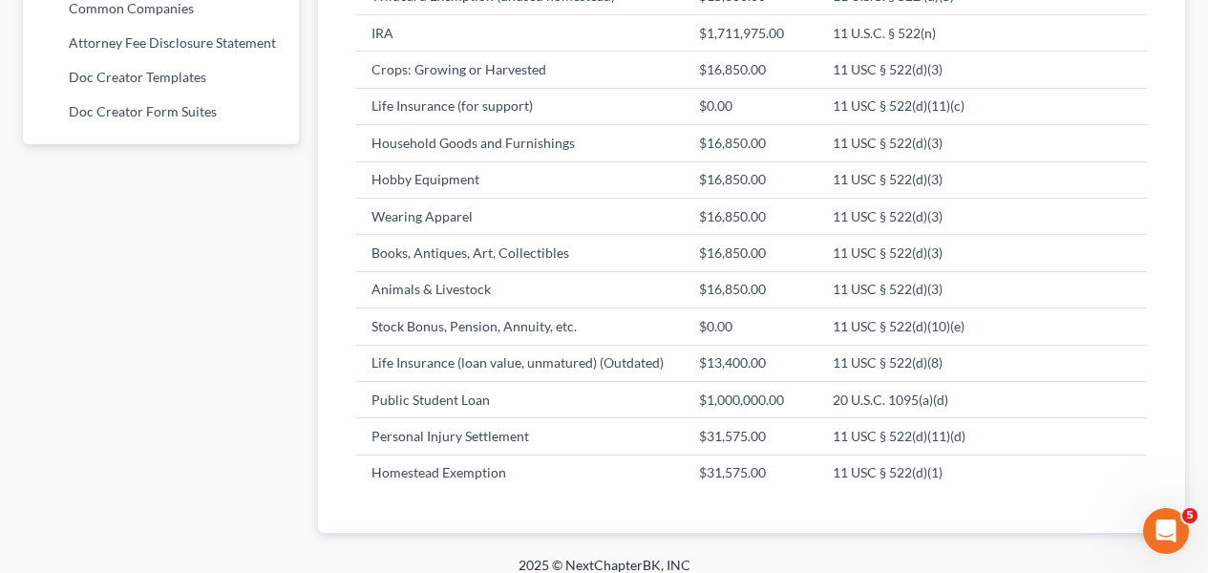
scroll to position [1327, 0]
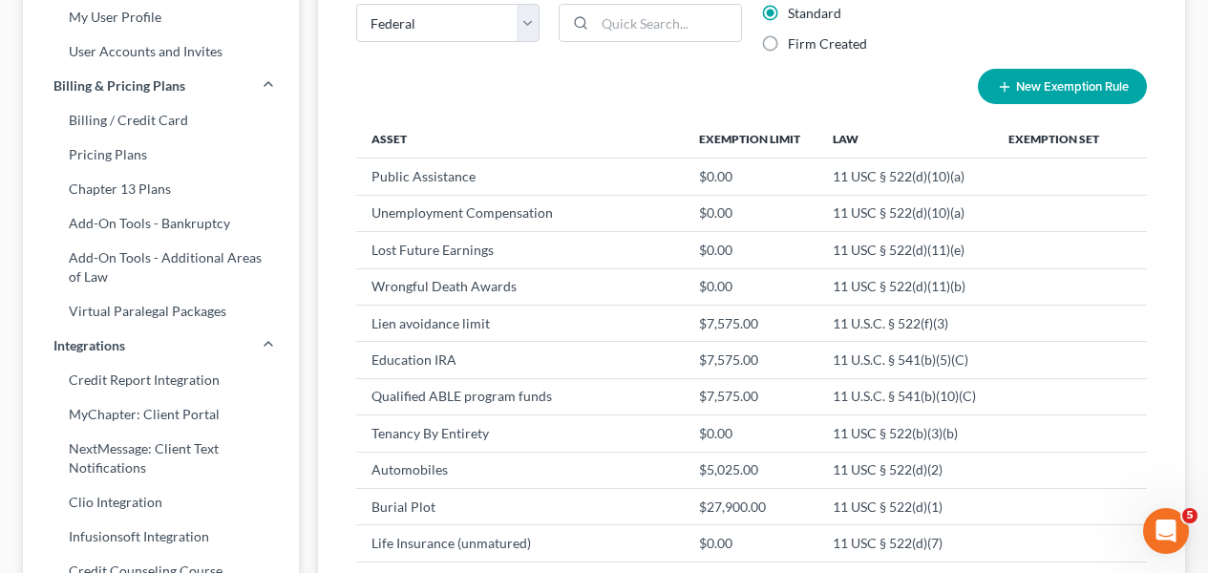
scroll to position [0, 0]
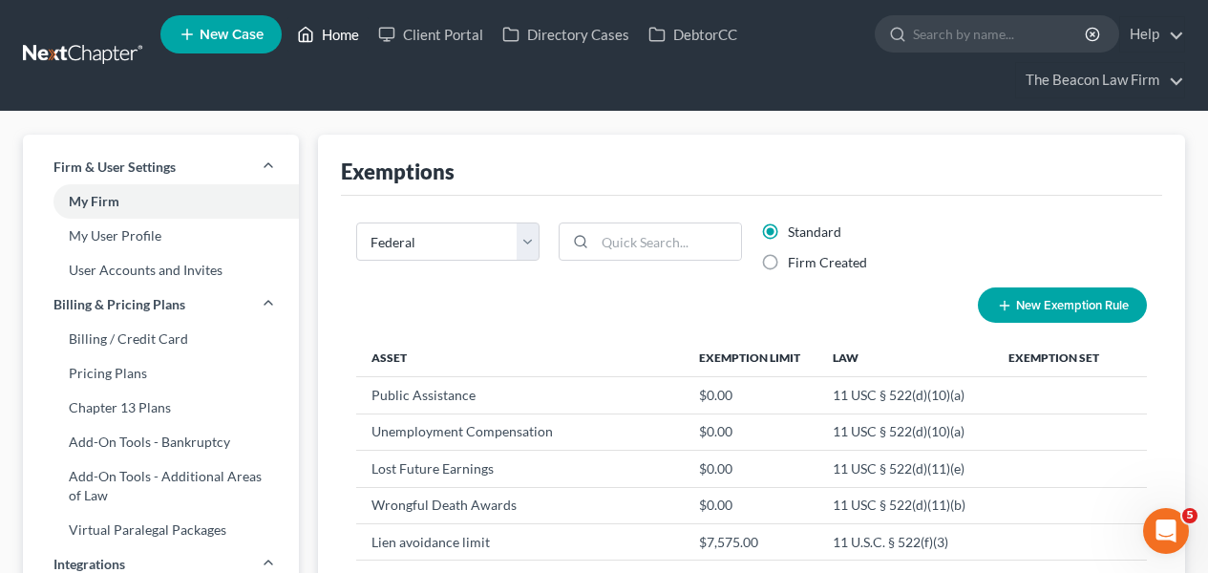
click at [362, 37] on link "Home" at bounding box center [328, 34] width 81 height 34
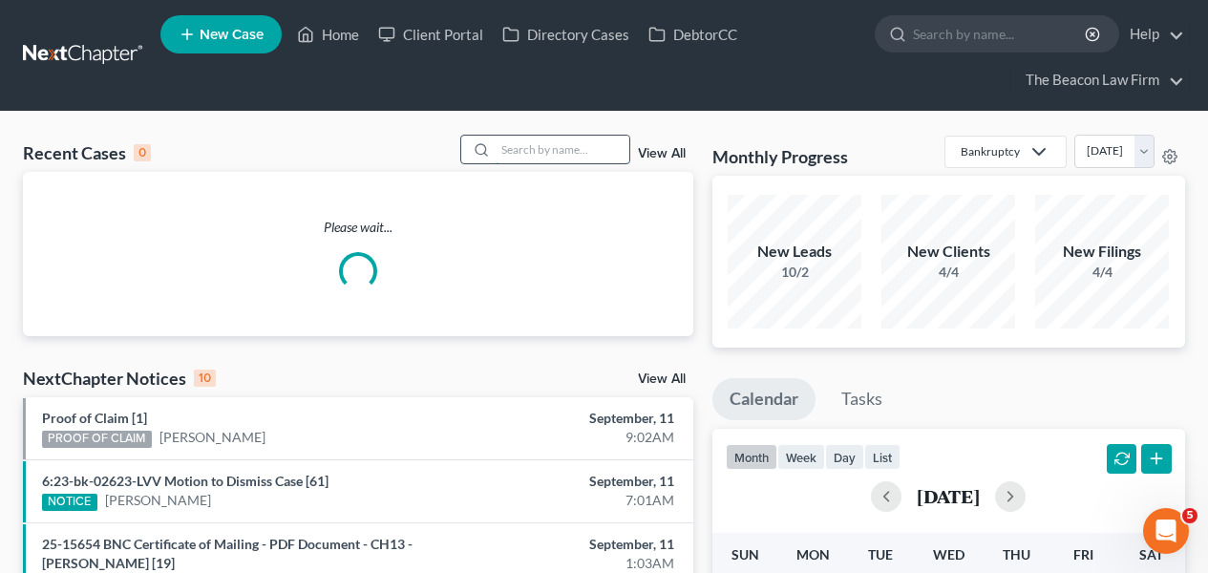
click at [546, 146] on input "search" at bounding box center [563, 150] width 134 height 28
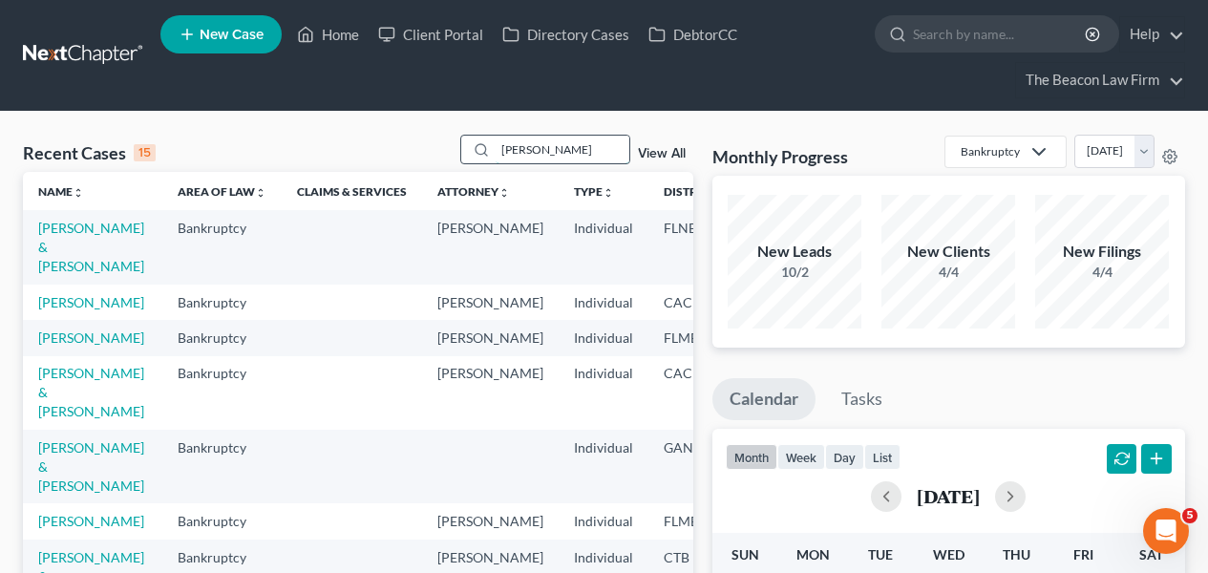
click at [565, 157] on input "sims" at bounding box center [563, 150] width 134 height 28
type input "sims"
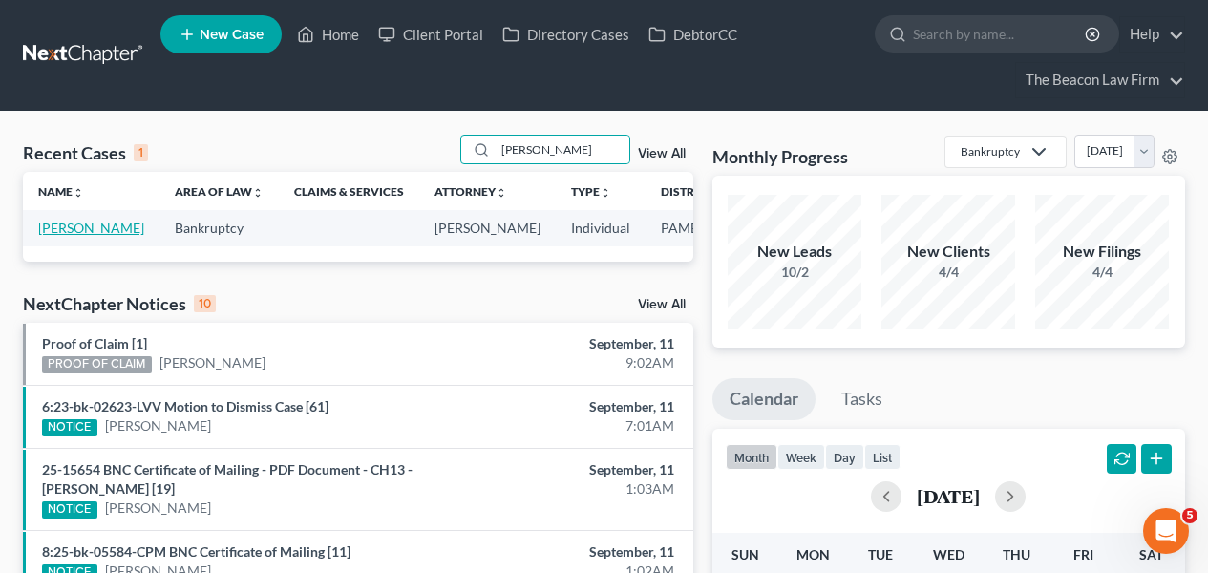
click at [64, 236] on link "Sims, Angela" at bounding box center [91, 228] width 106 height 16
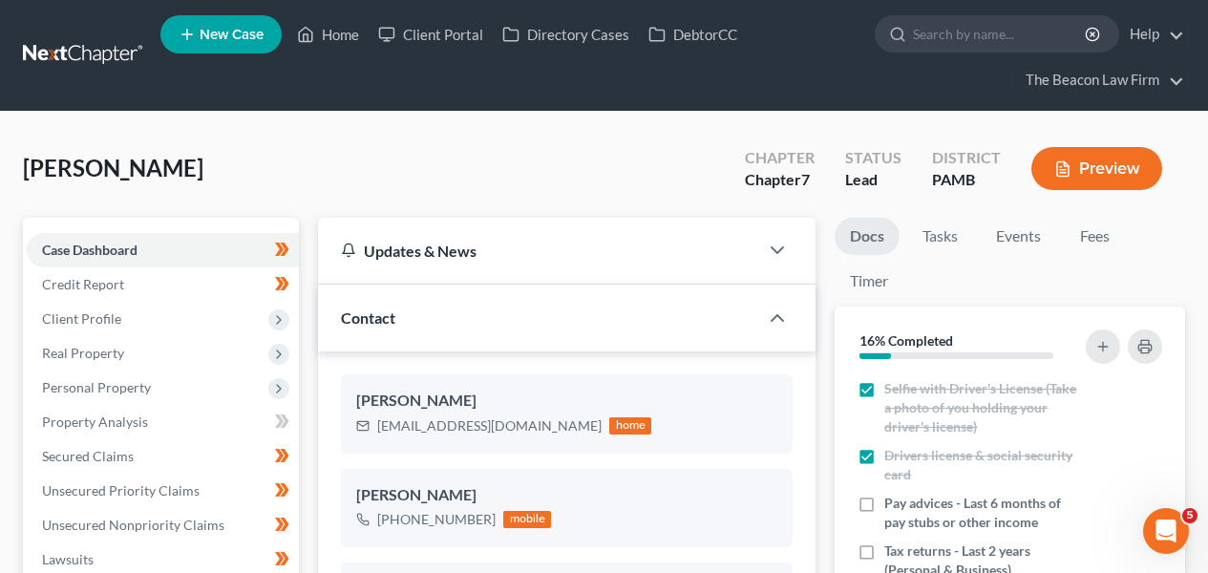
scroll to position [598, 0]
